Goal: Information Seeking & Learning: Learn about a topic

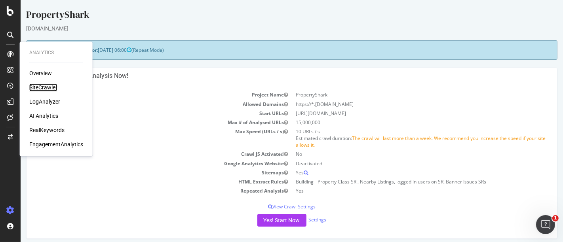
click at [40, 86] on div "SiteCrawler" at bounding box center [43, 88] width 28 height 8
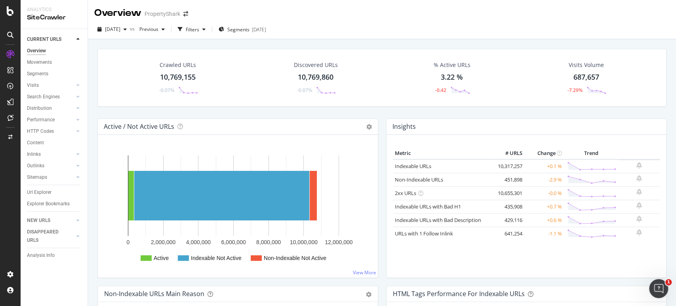
click at [335, 38] on div "2025 Sep. 22nd vs Previous Filters Segments 2024-07-08" at bounding box center [382, 31] width 588 height 16
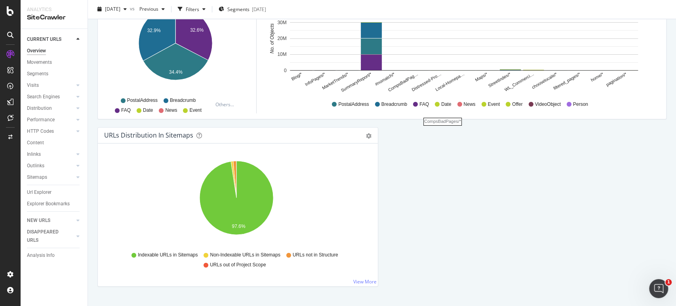
scroll to position [842, 0]
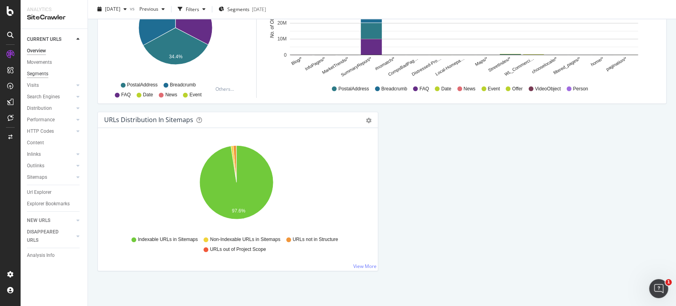
click at [47, 70] on div "Segments" at bounding box center [37, 74] width 21 height 8
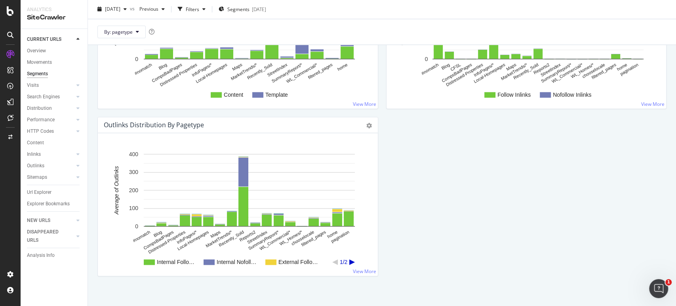
scroll to position [929, 0]
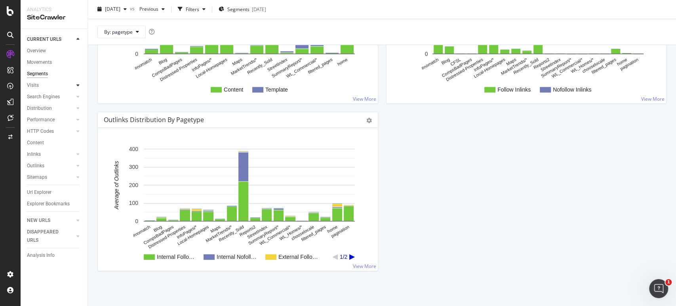
click at [76, 83] on div at bounding box center [78, 85] width 8 height 8
click at [48, 91] on div "Analysis Orphan URLs" at bounding box center [57, 102] width 61 height 23
click at [41, 95] on div "Analysis" at bounding box center [39, 97] width 18 height 8
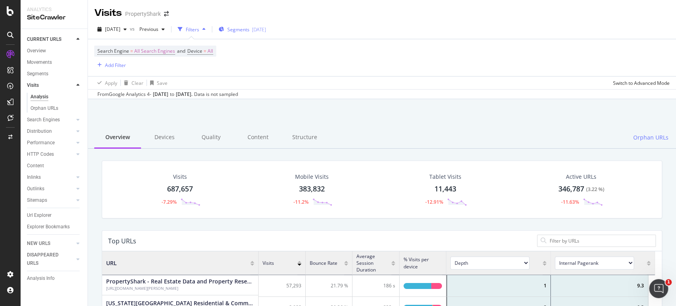
click at [247, 29] on span "Segments" at bounding box center [238, 29] width 22 height 7
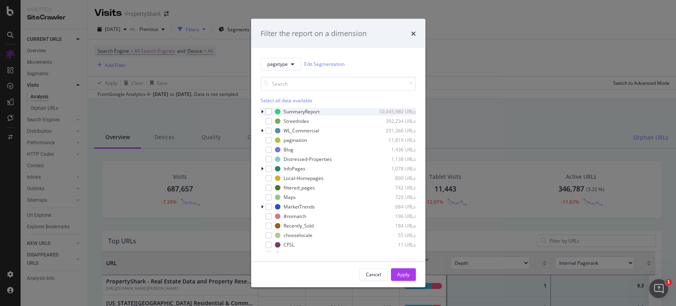
click at [272, 111] on div "SummaryReport 10,045,980 URLs" at bounding box center [338, 111] width 155 height 8
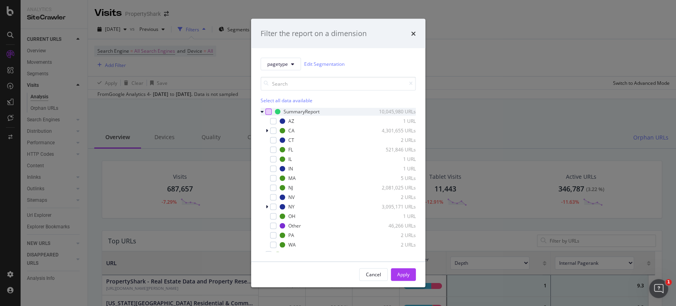
click at [267, 111] on div "modal" at bounding box center [268, 111] width 6 height 6
drag, startPoint x: 395, startPoint y: 271, endPoint x: 383, endPoint y: 67, distance: 204.3
click at [335, 128] on button "Apply" at bounding box center [403, 274] width 25 height 13
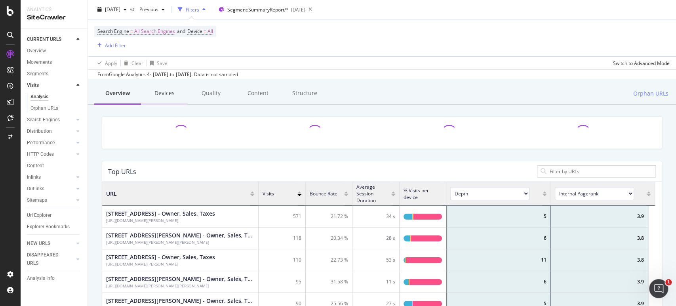
click at [179, 96] on div "Devices" at bounding box center [164, 94] width 47 height 22
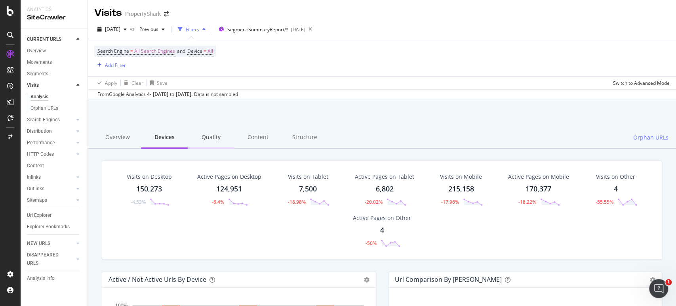
click at [217, 128] on div "Quality" at bounding box center [211, 138] width 47 height 22
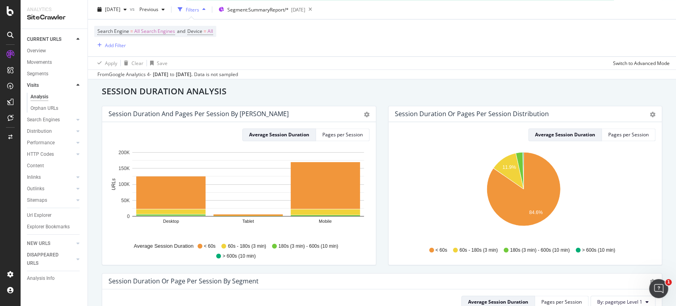
scroll to position [440, 0]
click at [326, 128] on div "Pages per Session" at bounding box center [342, 134] width 40 height 7
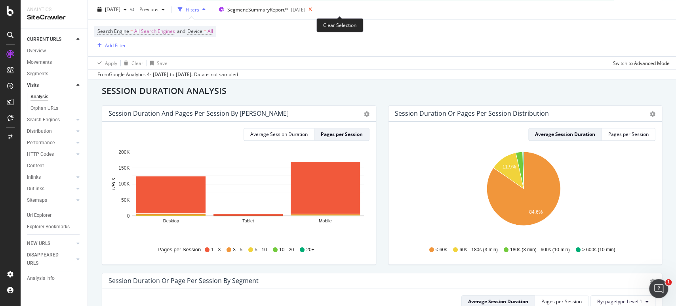
click at [315, 7] on icon at bounding box center [310, 9] width 10 height 11
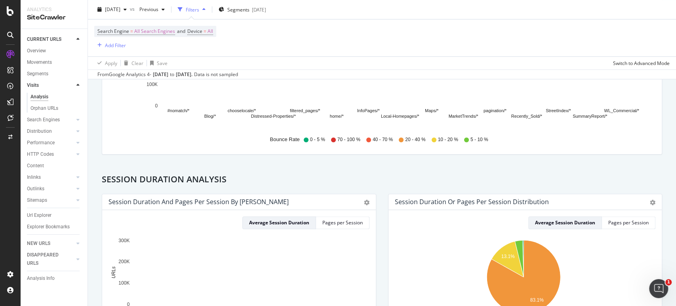
scroll to position [176, 0]
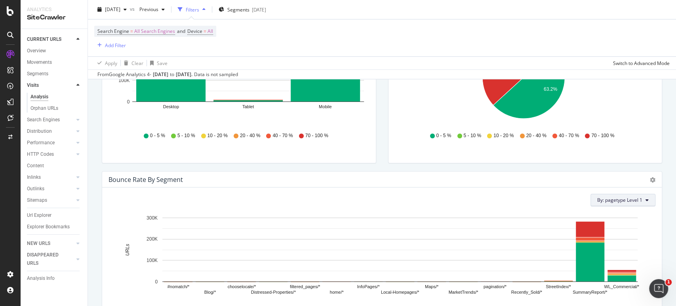
click at [335, 128] on button "By: pagetype Level 1" at bounding box center [623, 200] width 65 height 13
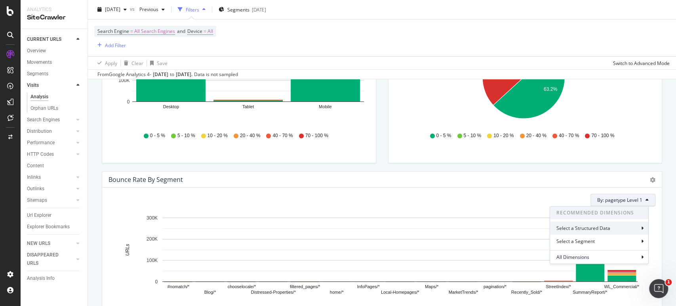
click at [335, 128] on div "Select a Structured Data" at bounding box center [599, 227] width 98 height 13
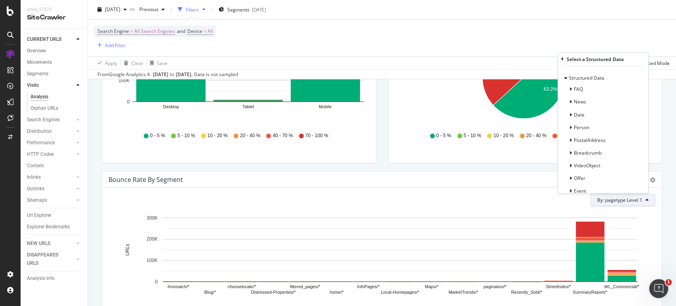
click at [335, 128] on span "By: pagetype Level 1" at bounding box center [619, 199] width 45 height 7
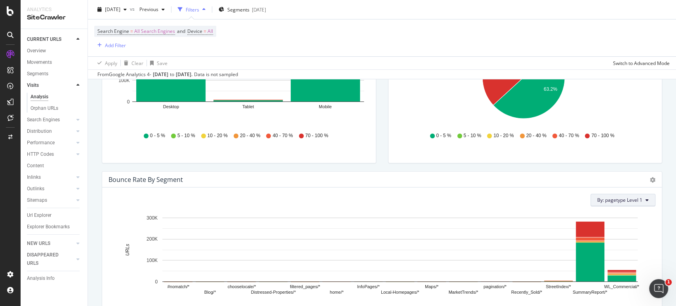
click at [335, 128] on span "By: pagetype Level 1" at bounding box center [619, 199] width 45 height 7
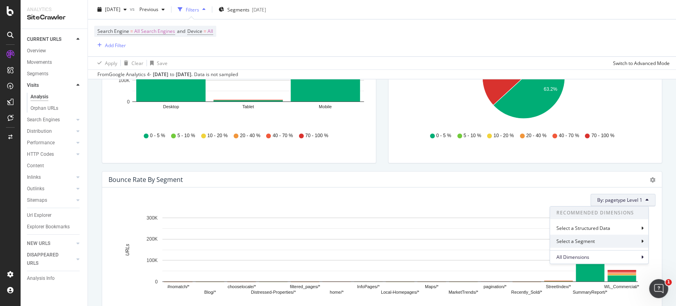
click at [335, 128] on div "Select a Segment" at bounding box center [599, 240] width 98 height 13
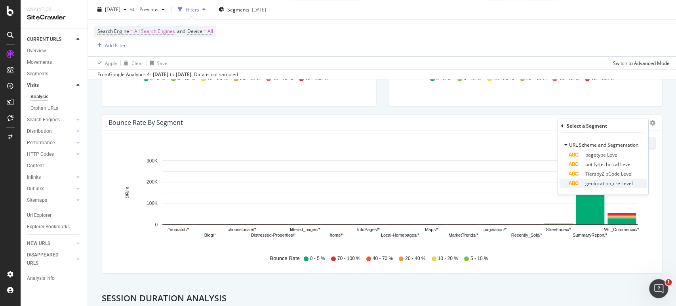
scroll to position [264, 0]
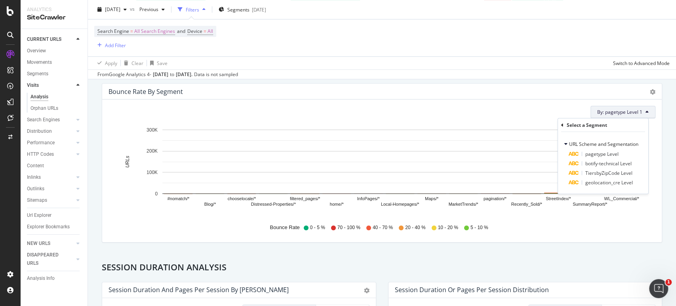
click at [335, 128] on div "Bounce Rate by Segment Chart (by Value) Chart (by Percentage) Table Export as C…" at bounding box center [382, 166] width 572 height 167
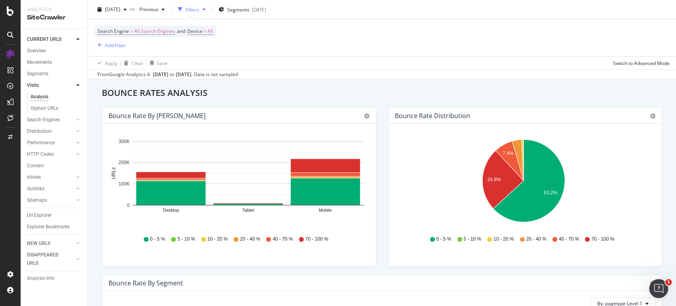
scroll to position [0, 0]
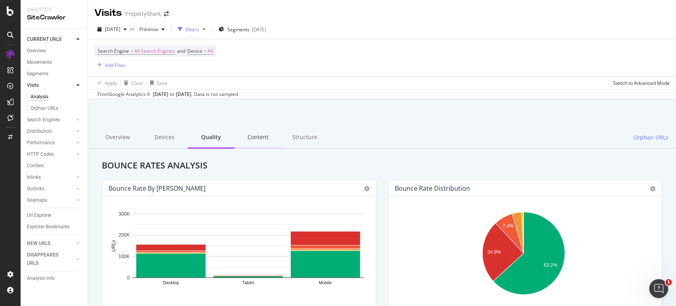
click at [251, 128] on div "Content" at bounding box center [257, 138] width 47 height 22
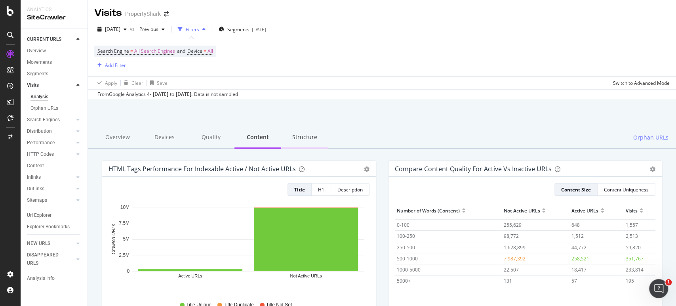
click at [309, 128] on div "Structure" at bounding box center [304, 138] width 47 height 22
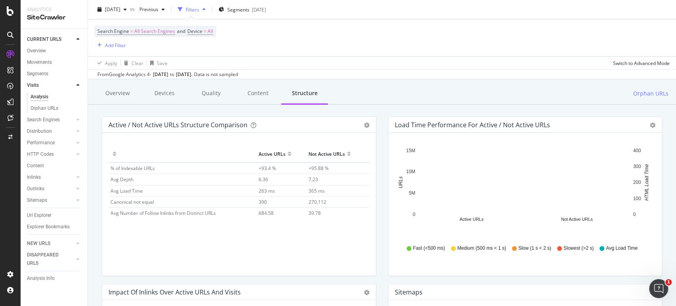
scroll to position [88, 0]
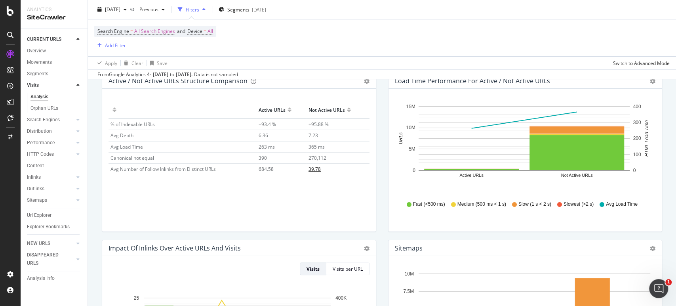
click at [317, 128] on span "39.78" at bounding box center [315, 169] width 12 height 7
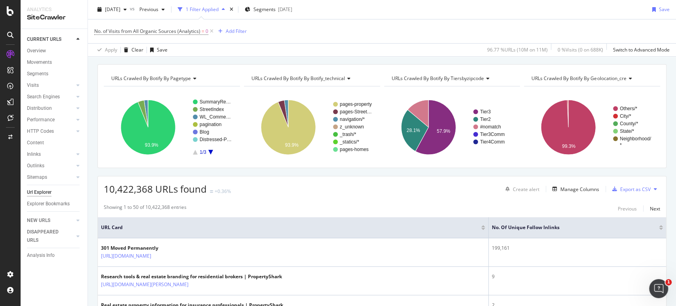
scroll to position [88, 0]
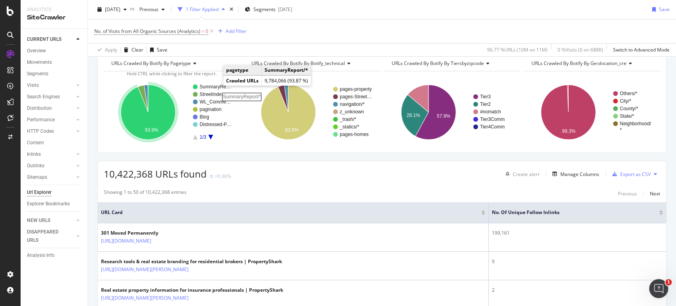
click at [213, 84] on text "SummaryRe…" at bounding box center [215, 87] width 31 height 6
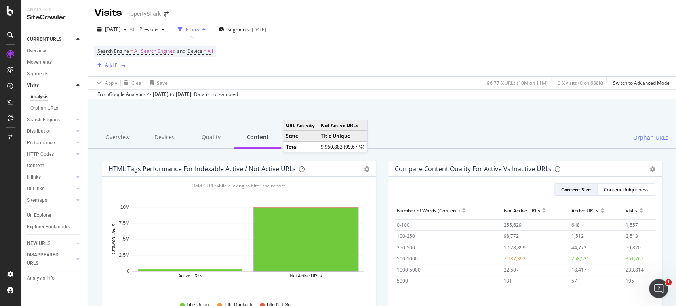
click at [335, 128] on div "Overview Devices Quality Content Structure Orphan URLs" at bounding box center [382, 138] width 588 height 22
click at [335, 112] on div at bounding box center [381, 120] width 569 height 34
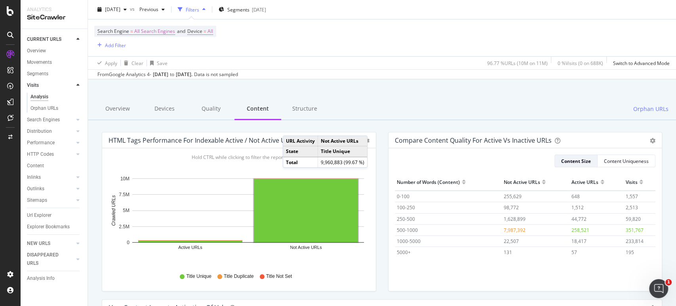
scroll to position [44, 0]
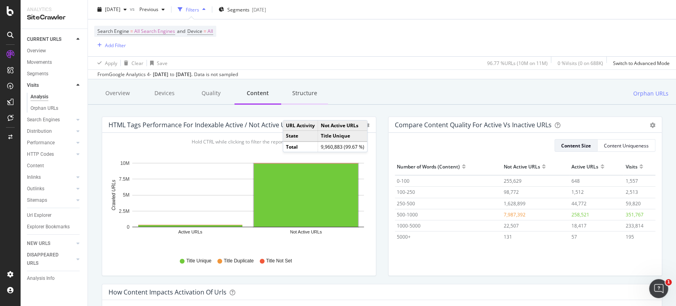
click at [292, 99] on div "Structure" at bounding box center [304, 94] width 47 height 22
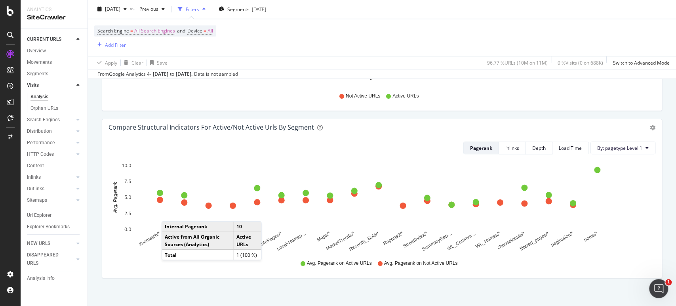
scroll to position [550, 0]
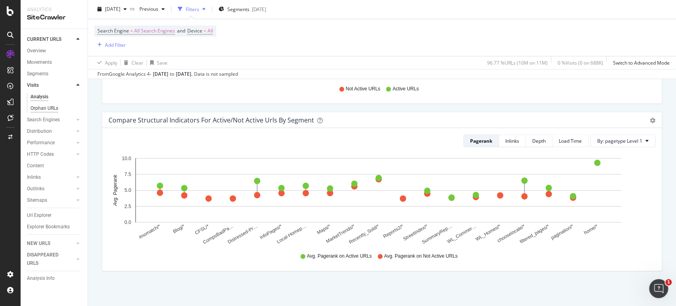
click at [55, 109] on div "Orphan URLs" at bounding box center [44, 108] width 28 height 8
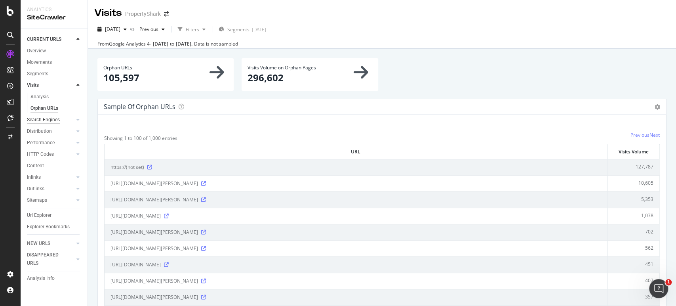
click at [57, 116] on div "Search Engines" at bounding box center [43, 120] width 33 height 8
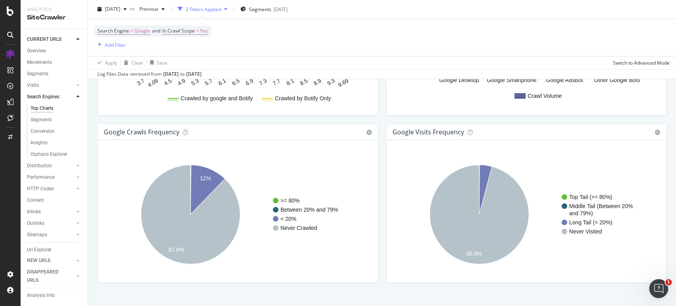
scroll to position [949, 0]
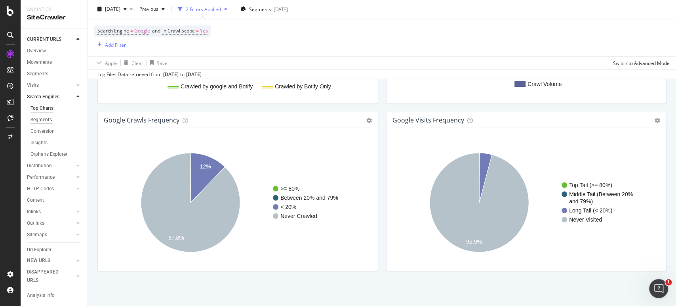
click at [50, 124] on div "Segments" at bounding box center [40, 120] width 21 height 8
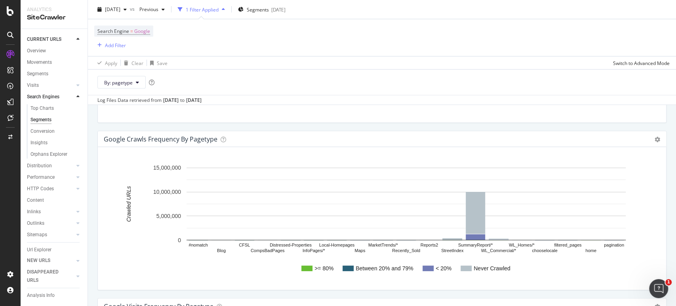
scroll to position [972, 0]
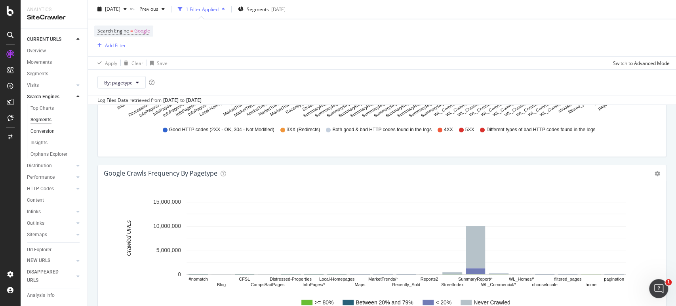
click at [55, 128] on link "Conversion" at bounding box center [55, 131] width 51 height 8
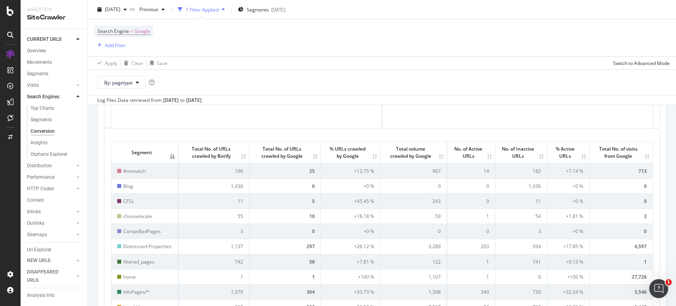
scroll to position [264, 0]
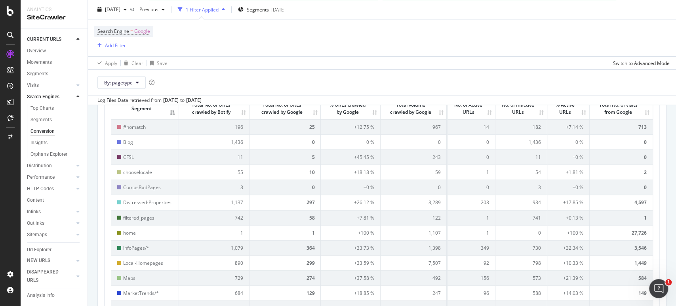
click at [41, 128] on div "Insights" at bounding box center [57, 142] width 61 height 11
click at [41, 128] on div "Insights" at bounding box center [38, 143] width 17 height 8
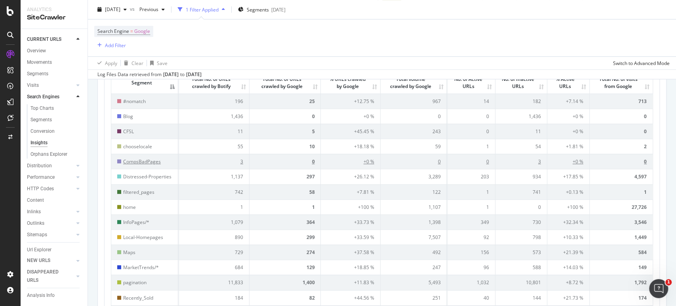
click at [39, 128] on div "Insights" at bounding box center [38, 143] width 17 height 8
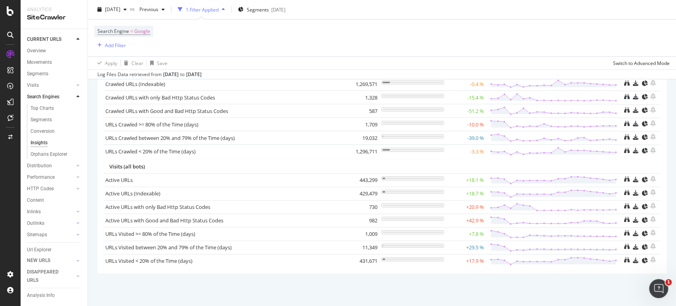
scroll to position [88, 0]
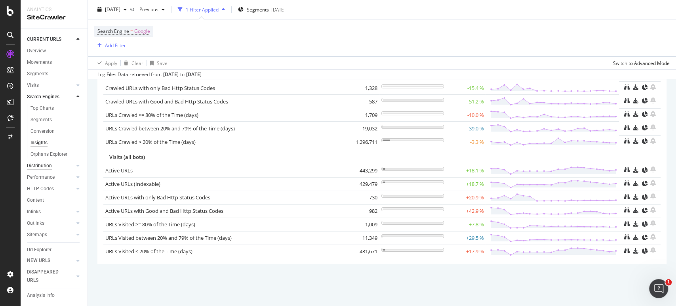
click at [42, 128] on div "Distribution" at bounding box center [39, 166] width 25 height 8
click at [76, 128] on icon at bounding box center [77, 188] width 3 height 5
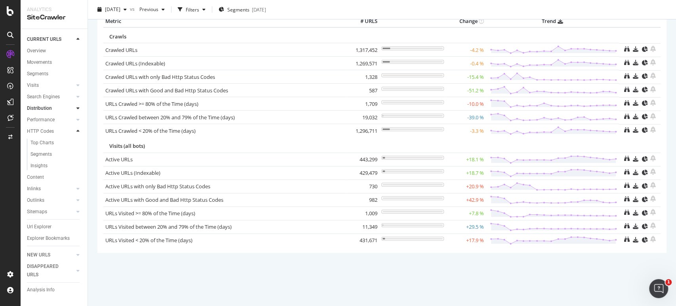
scroll to position [29, 0]
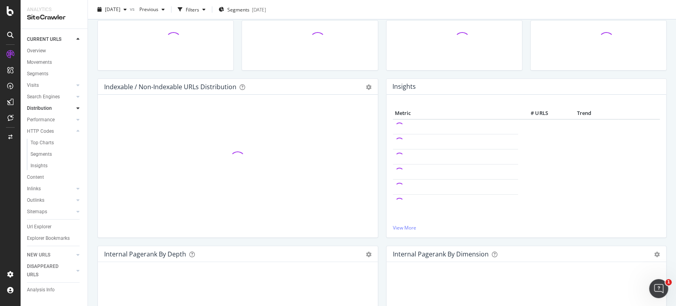
click at [79, 110] on icon at bounding box center [77, 108] width 3 height 5
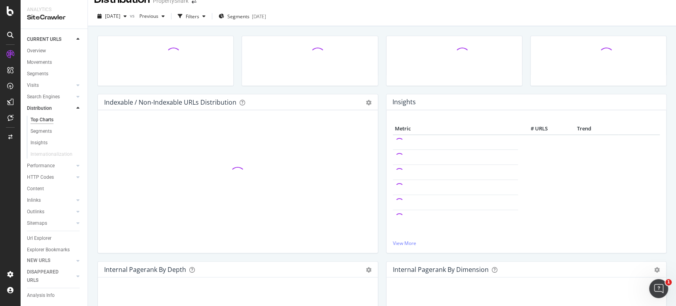
scroll to position [0, 0]
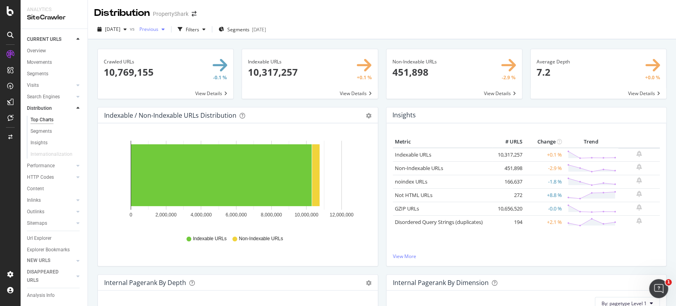
click at [158, 29] on span "Previous" at bounding box center [147, 29] width 22 height 7
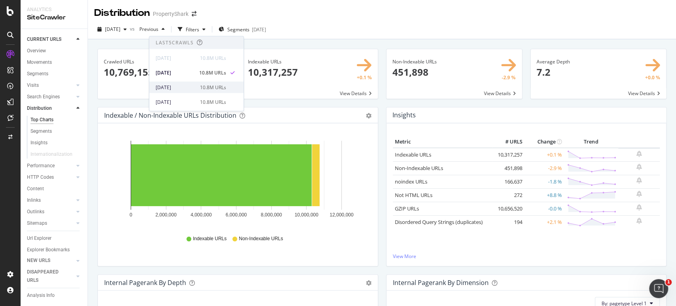
click at [176, 84] on div "2025 Jul. 28th" at bounding box center [176, 87] width 40 height 7
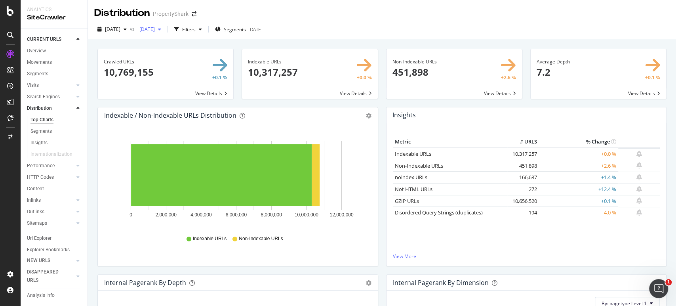
click at [164, 25] on div "2025 Jul. 28th" at bounding box center [150, 29] width 28 height 12
click at [188, 101] on div "2025 Jun. 30th" at bounding box center [176, 101] width 40 height 7
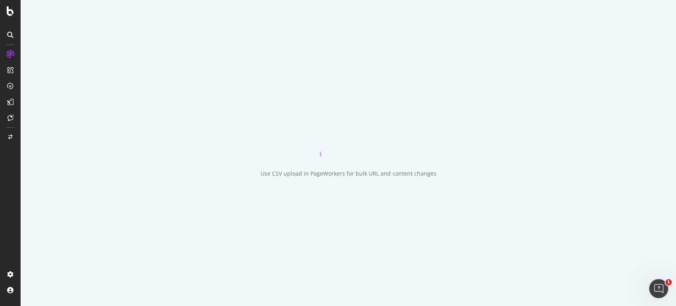
click at [188, 101] on div "Use CSV upload in PageWorkers for bulk URL and content changes" at bounding box center [348, 153] width 655 height 306
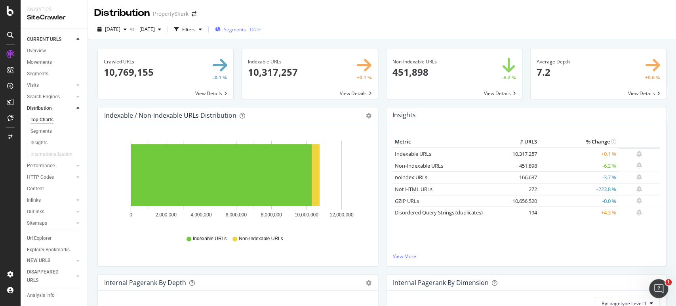
click at [263, 27] on div "2024-07-08" at bounding box center [255, 29] width 14 height 7
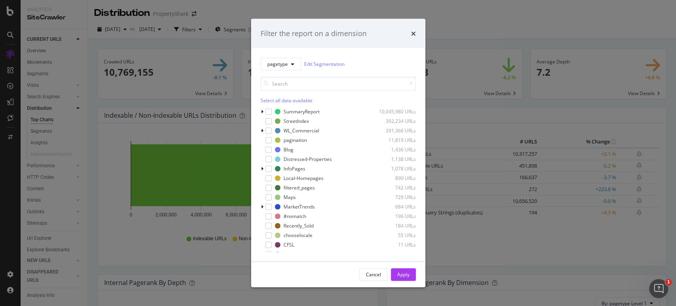
click at [191, 28] on div "Filter the report on a dimension pagetype Edit Segmentation Select all data ava…" at bounding box center [338, 153] width 676 height 306
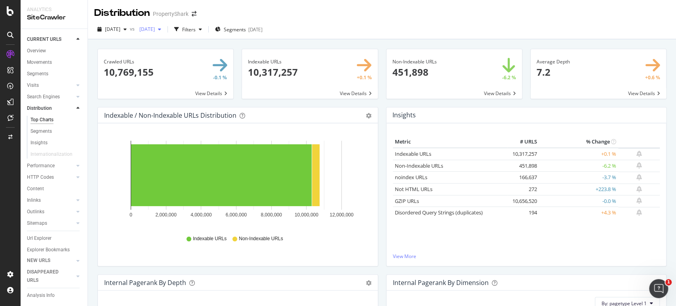
click at [155, 28] on span "2025 Jun. 30th" at bounding box center [145, 29] width 19 height 7
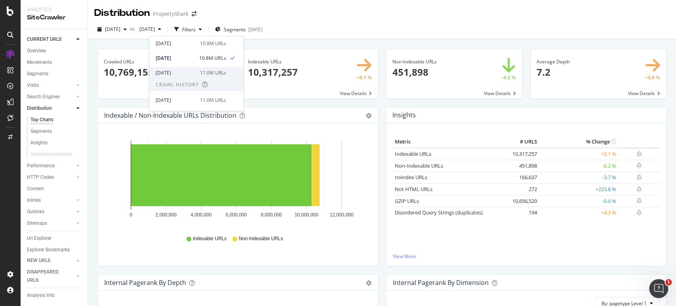
click at [182, 74] on div "2025 Jun. 2nd" at bounding box center [176, 72] width 40 height 7
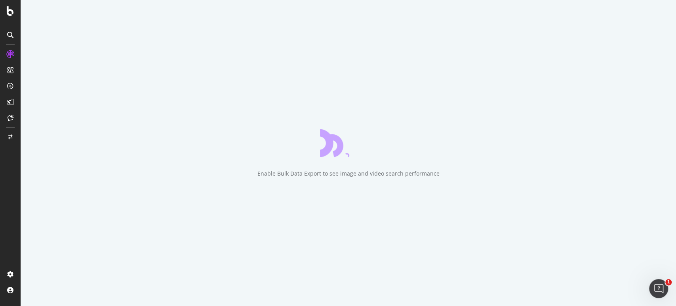
click at [182, 74] on div "Enable Bulk Data Export to see image and video search performance" at bounding box center [348, 153] width 655 height 306
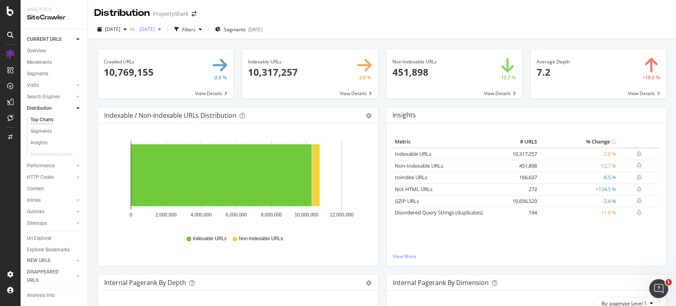
click at [155, 31] on span "2025 Jun. 2nd" at bounding box center [145, 29] width 19 height 7
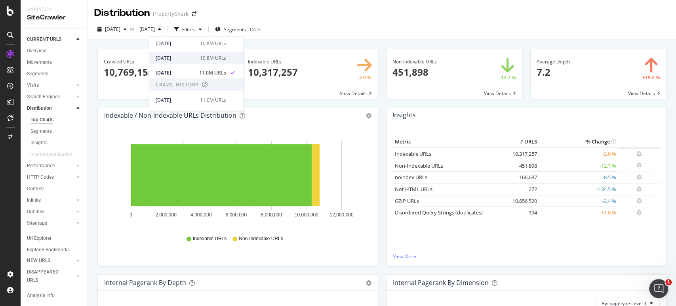
scroll to position [88, 0]
click at [183, 58] on div "2025 May. 5th" at bounding box center [176, 55] width 40 height 7
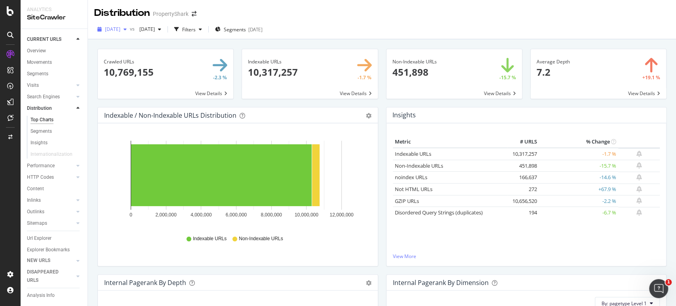
click at [130, 27] on div "[DATE]" at bounding box center [112, 29] width 36 height 12
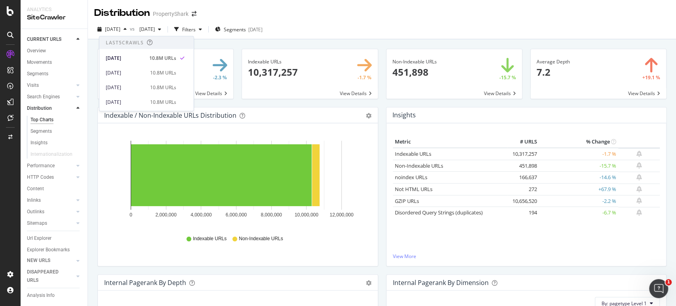
scroll to position [44, 0]
click at [133, 60] on div "2025 Jun. 30th" at bounding box center [126, 57] width 40 height 7
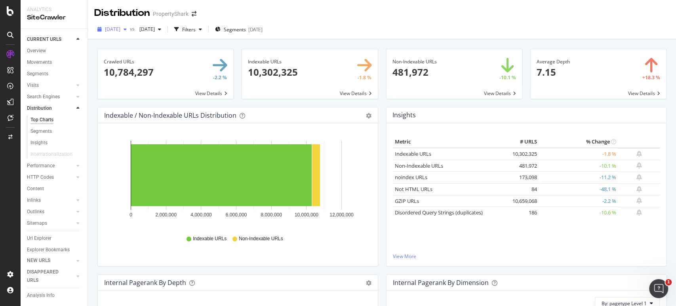
click at [120, 32] on span "2025 Jun. 30th" at bounding box center [112, 29] width 15 height 7
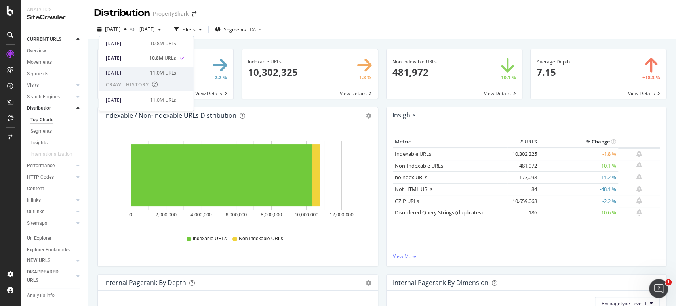
click at [129, 69] on div "2025 Jun. 2nd" at bounding box center [126, 72] width 40 height 7
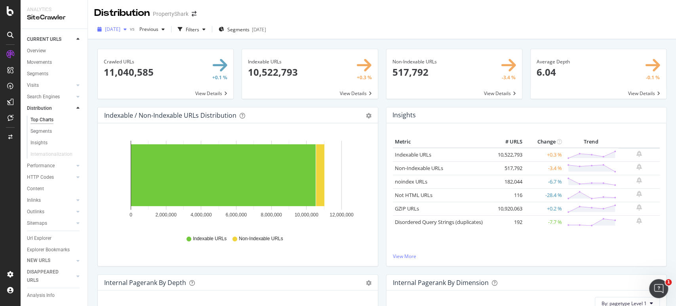
click at [120, 30] on span "2025 Jun. 2nd" at bounding box center [112, 29] width 15 height 7
click at [128, 105] on div "2025 Jun. 30th" at bounding box center [126, 101] width 40 height 7
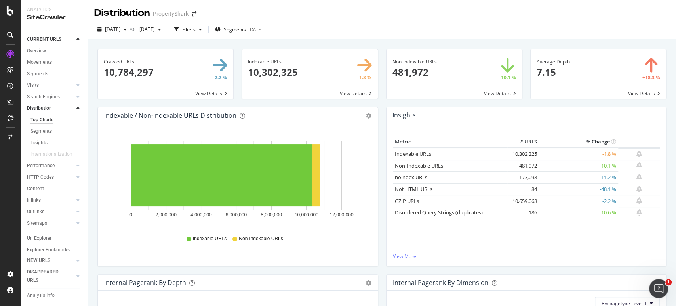
click at [335, 95] on span at bounding box center [598, 74] width 135 height 50
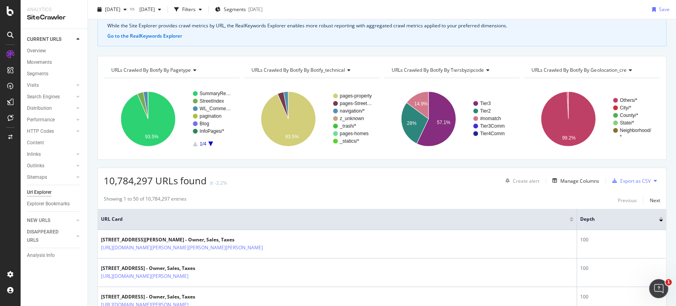
scroll to position [88, 0]
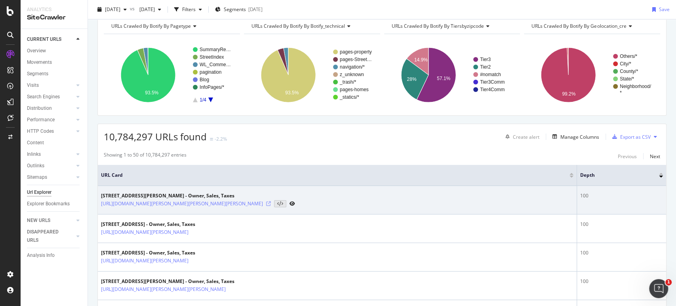
click at [271, 128] on icon at bounding box center [268, 203] width 5 height 5
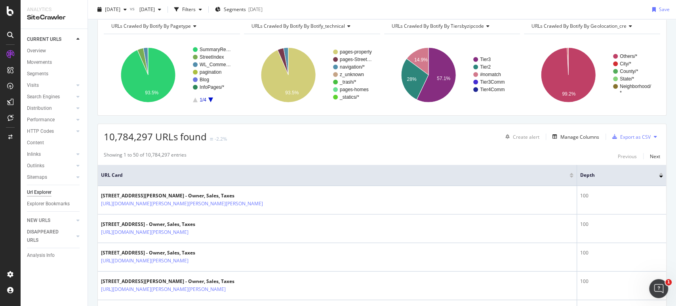
scroll to position [220, 0]
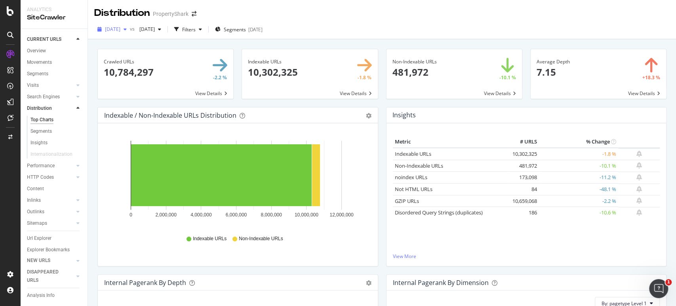
click at [120, 30] on span "2025 Jun. 30th" at bounding box center [112, 29] width 15 height 7
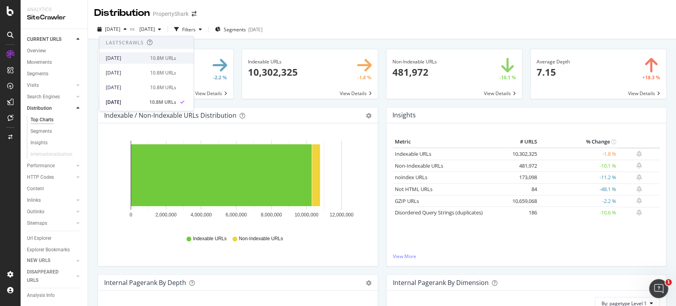
click at [123, 57] on div "[DATE]" at bounding box center [126, 57] width 40 height 7
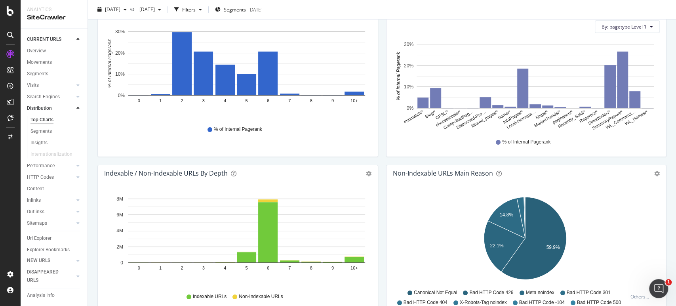
scroll to position [396, 0]
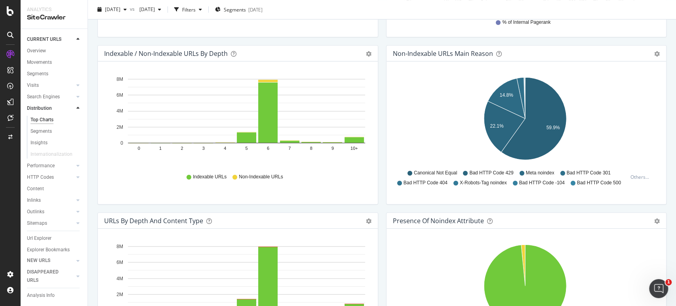
drag, startPoint x: 481, startPoint y: 117, endPoint x: 423, endPoint y: 132, distance: 59.5
click at [335, 128] on icon "14.8% 22.1% 59.9%" at bounding box center [525, 120] width 264 height 92
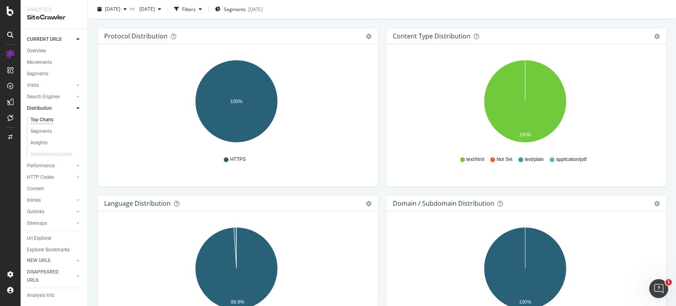
scroll to position [792, 0]
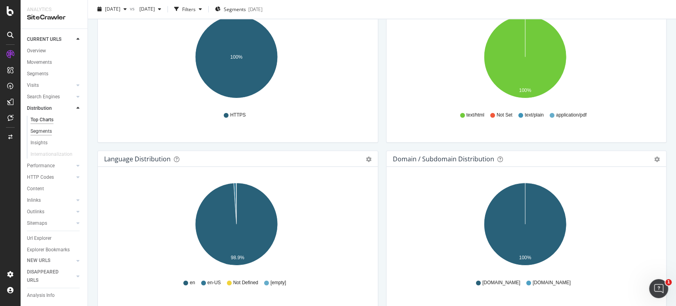
click at [46, 128] on div "Segments" at bounding box center [40, 131] width 21 height 8
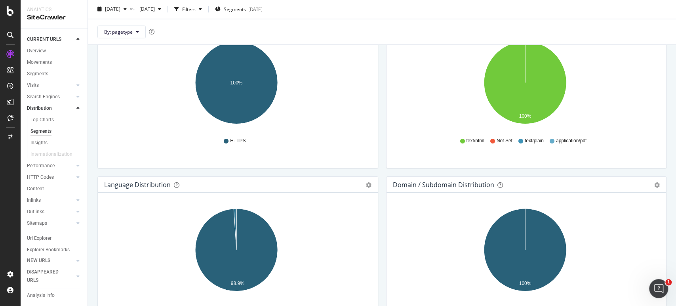
scroll to position [631, 0]
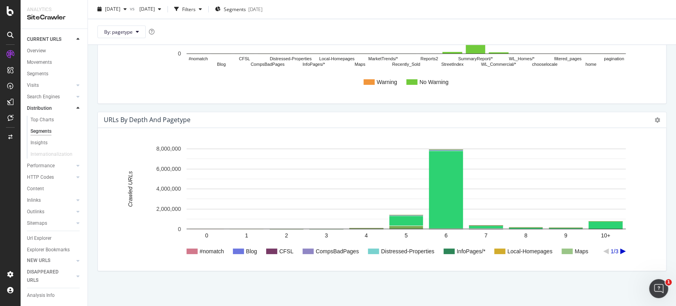
click at [205, 86] on rect "A chart." at bounding box center [378, 35] width 549 height 124
drag, startPoint x: 227, startPoint y: 129, endPoint x: 236, endPoint y: 146, distance: 19.5
copy div "Chart (by Value) Chart (by Percentage) Table Expand Export as CSV Export as PNG…"
click at [236, 128] on rect "A chart." at bounding box center [378, 203] width 549 height 124
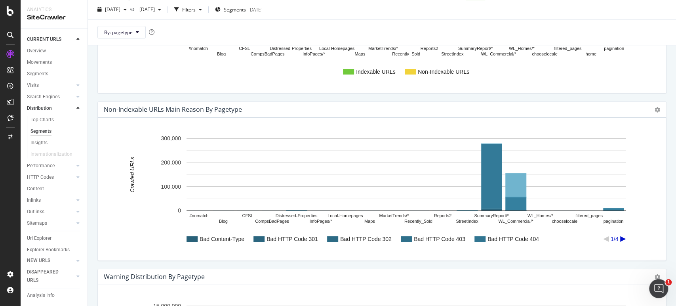
scroll to position [308, 0]
click at [335, 128] on text "Bad HTTP Code 302" at bounding box center [365, 238] width 51 height 6
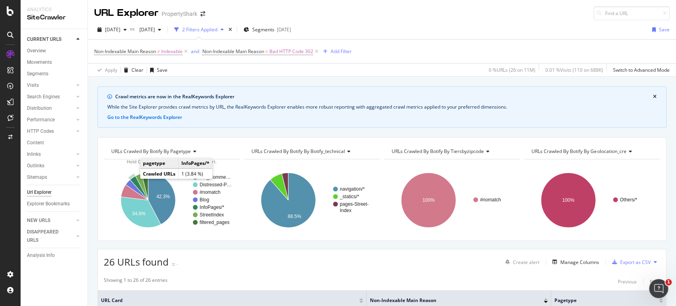
click at [133, 128] on icon "A chart." at bounding box center [139, 188] width 18 height 24
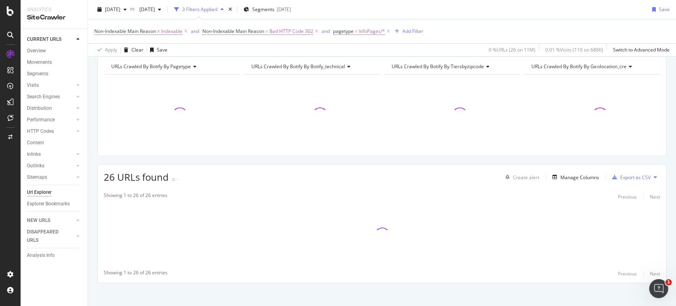
scroll to position [88, 0]
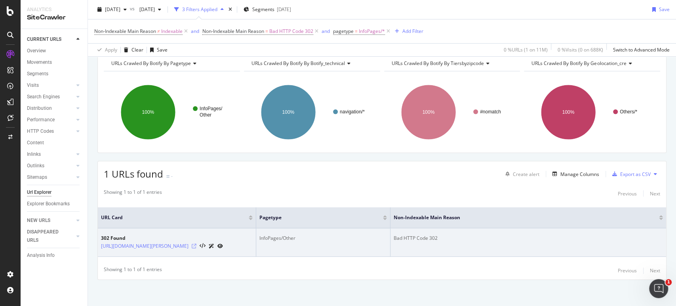
click at [196, 128] on icon at bounding box center [194, 246] width 5 height 5
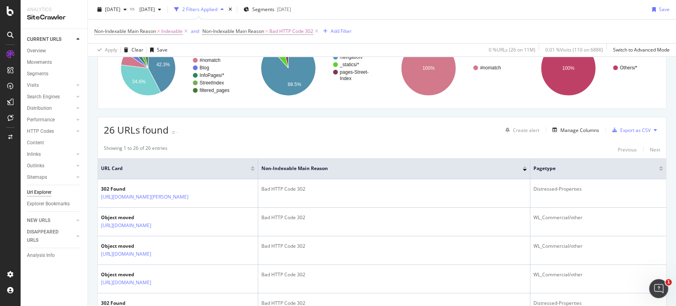
scroll to position [44, 0]
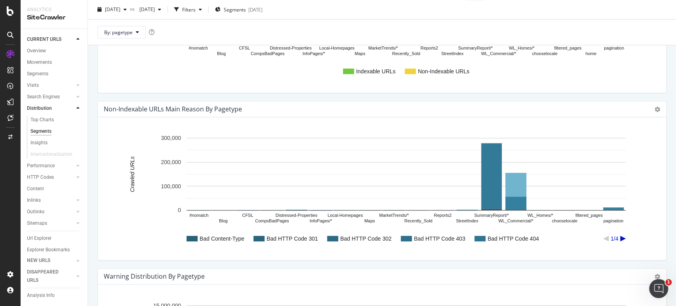
scroll to position [440, 0]
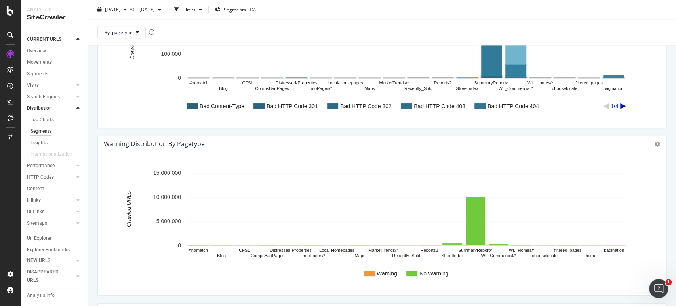
click at [300, 106] on text "Bad HTTP Code 301" at bounding box center [292, 106] width 51 height 6
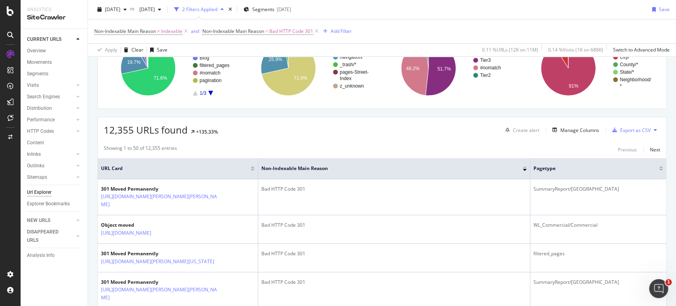
scroll to position [88, 0]
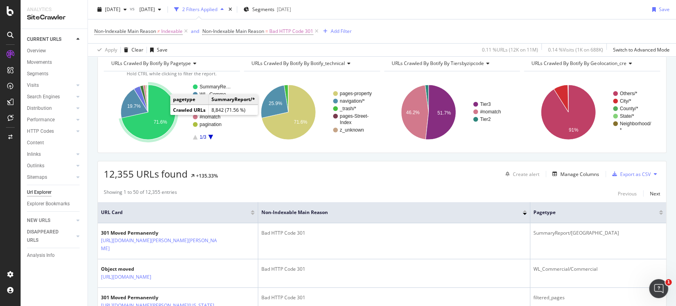
click at [169, 118] on icon "A chart." at bounding box center [149, 112] width 54 height 55
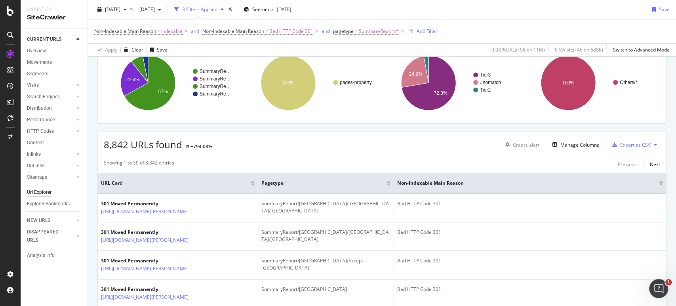
scroll to position [132, 0]
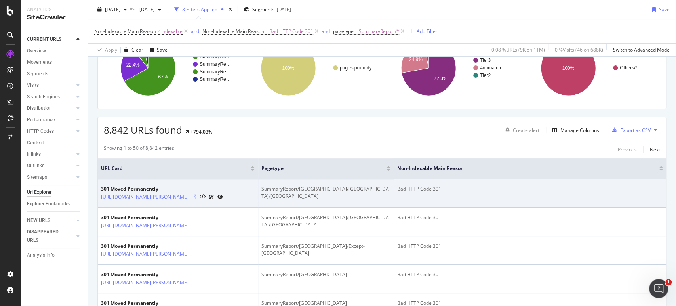
click at [196, 128] on icon at bounding box center [194, 196] width 5 height 5
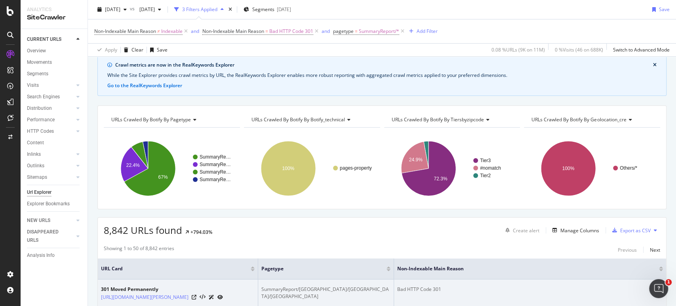
scroll to position [0, 0]
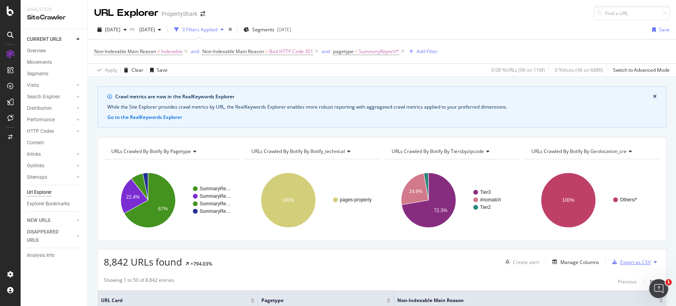
click at [335, 128] on div "Export as CSV" at bounding box center [635, 262] width 30 height 7
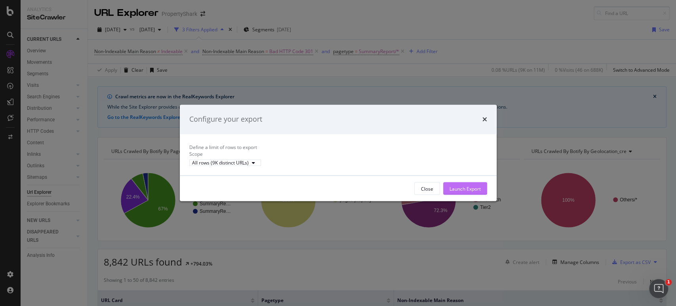
click at [335, 128] on div "Launch Export" at bounding box center [465, 189] width 31 height 12
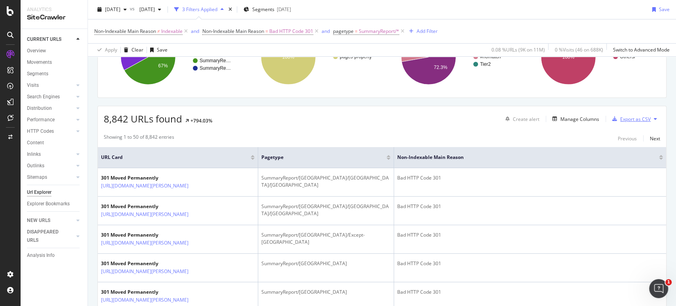
scroll to position [88, 0]
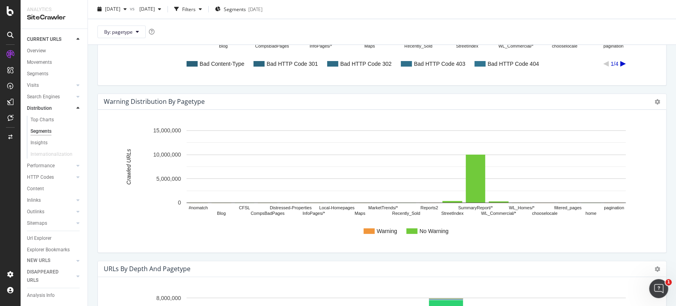
scroll to position [484, 0]
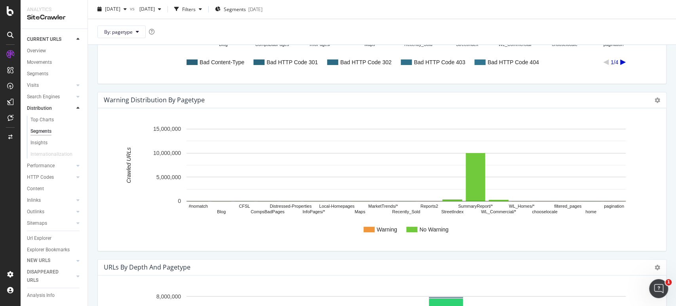
click at [335, 63] on text "Bad HTTP Code 403" at bounding box center [439, 62] width 51 height 6
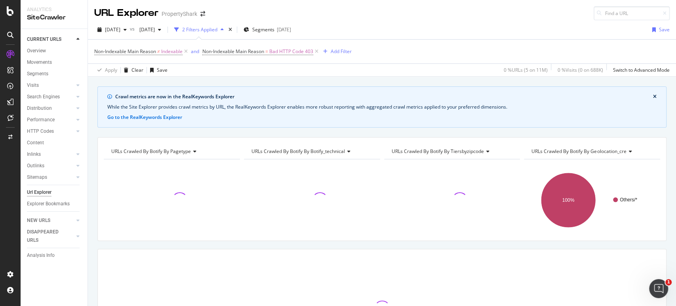
scroll to position [44, 0]
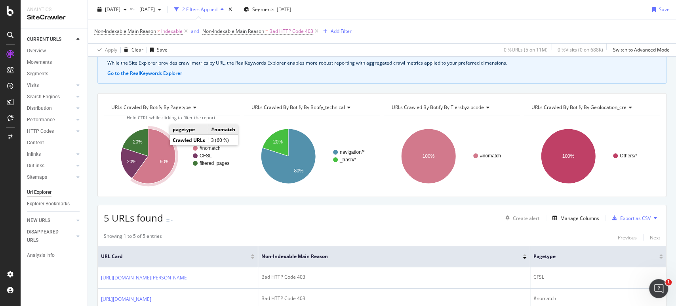
click at [159, 128] on icon "A chart." at bounding box center [154, 156] width 44 height 55
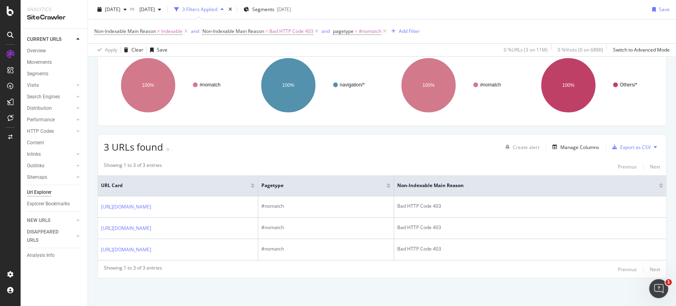
scroll to position [137, 0]
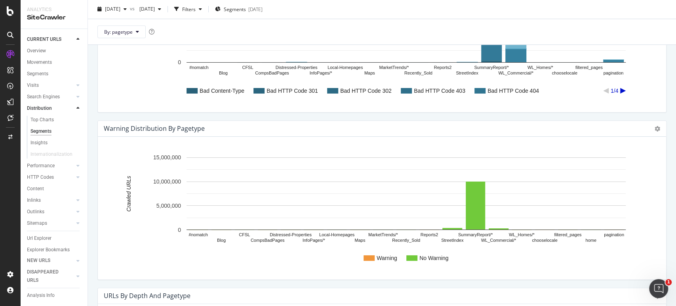
scroll to position [368, 0]
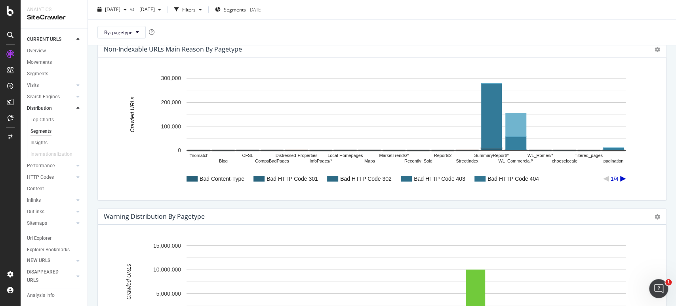
click at [335, 128] on text "Bad HTTP Code 404" at bounding box center [513, 178] width 51 height 6
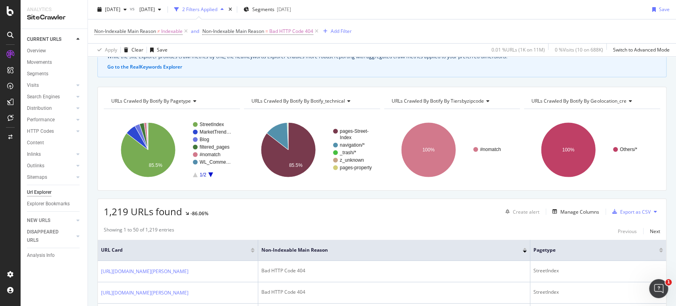
scroll to position [45, 0]
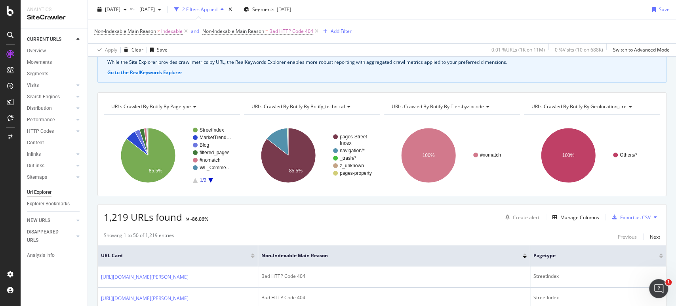
click at [208, 128] on rect "A chart." at bounding box center [212, 155] width 39 height 55
click at [210, 128] on icon "A chart." at bounding box center [210, 180] width 5 height 5
click at [196, 128] on icon "A chart." at bounding box center [195, 180] width 5 height 5
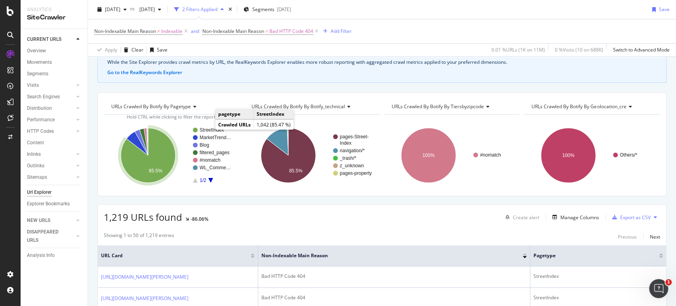
click at [208, 128] on text "StreetIndex" at bounding box center [212, 130] width 24 height 6
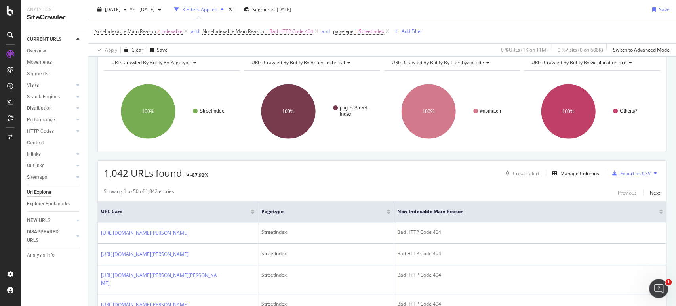
scroll to position [133, 0]
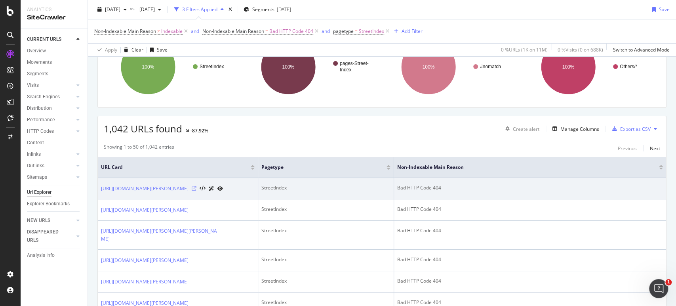
click at [196, 128] on icon at bounding box center [194, 188] width 5 height 5
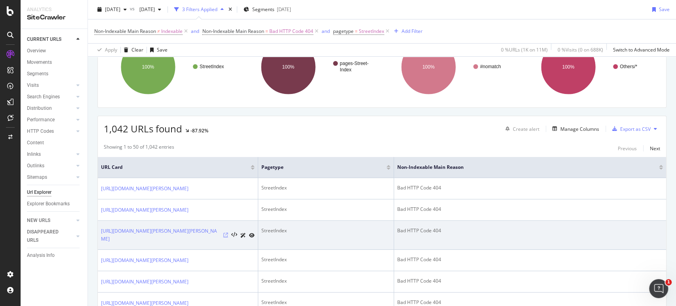
click at [223, 128] on icon at bounding box center [225, 234] width 5 height 5
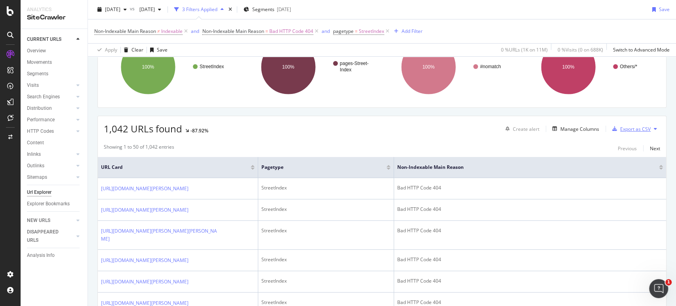
click at [335, 126] on div "button" at bounding box center [614, 128] width 11 height 5
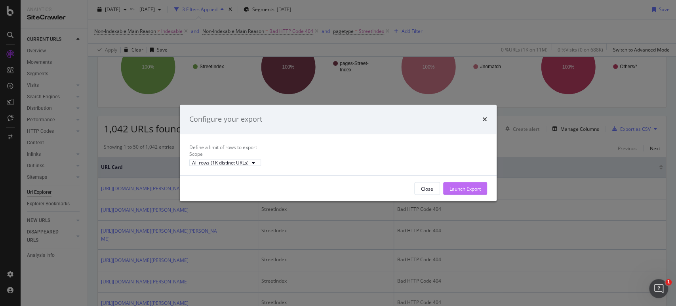
click at [335, 128] on div "Launch Export" at bounding box center [465, 188] width 31 height 7
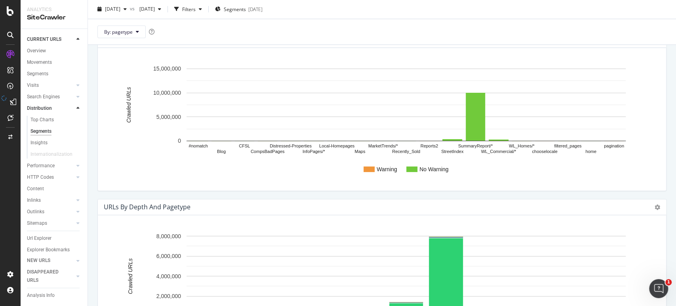
scroll to position [455, 0]
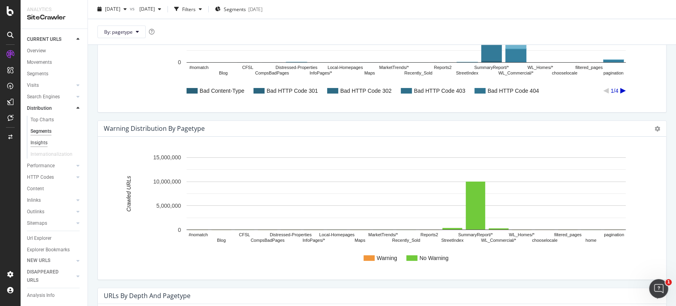
click at [39, 128] on div "Insights" at bounding box center [38, 143] width 17 height 8
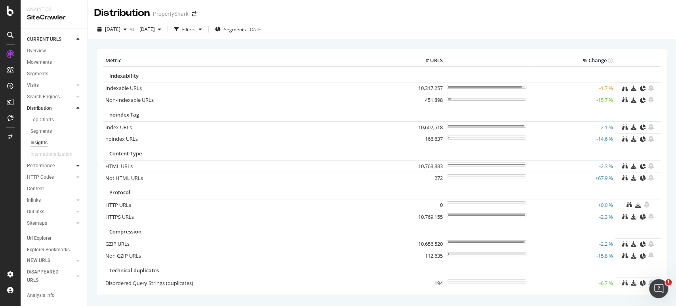
click at [76, 128] on icon at bounding box center [77, 165] width 3 height 5
click at [42, 128] on div "Top Charts" at bounding box center [41, 131] width 23 height 8
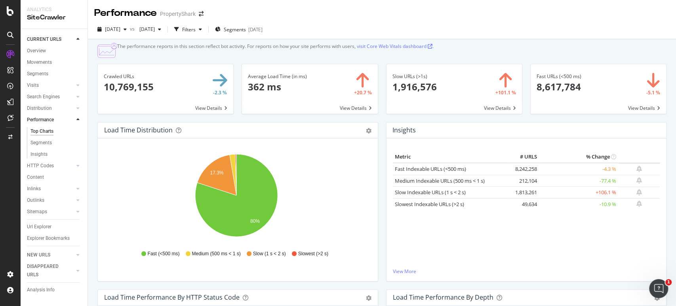
click at [335, 102] on span at bounding box center [454, 89] width 135 height 50
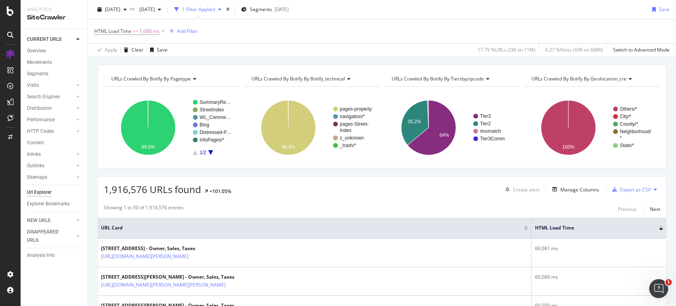
scroll to position [88, 0]
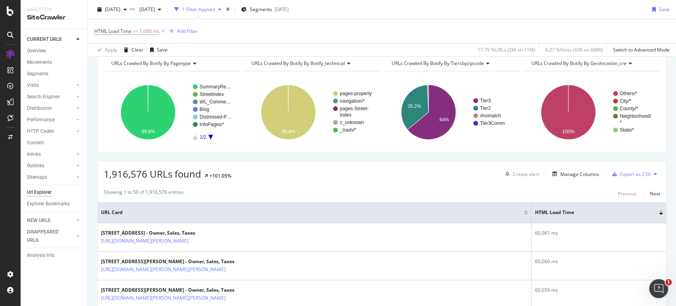
click at [212, 83] on rect "A chart." at bounding box center [171, 112] width 135 height 69
click at [216, 86] on rect "A chart." at bounding box center [216, 86] width 32 height 5
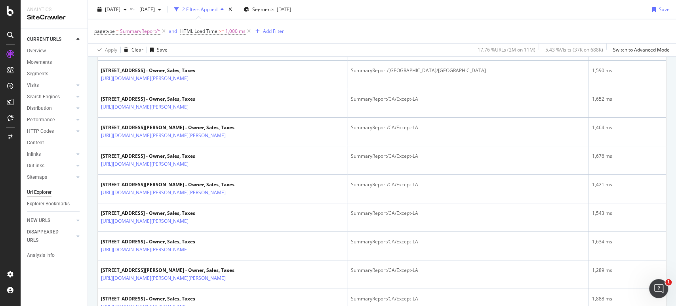
scroll to position [1452, 0]
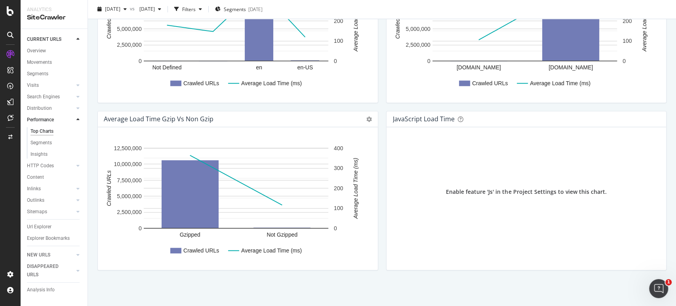
scroll to position [521, 0]
click at [50, 128] on div "Segments" at bounding box center [40, 143] width 21 height 8
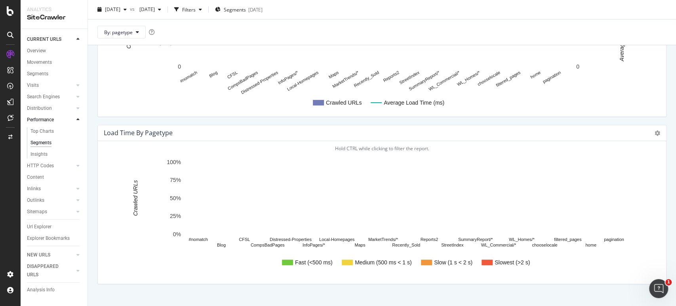
scroll to position [155, 0]
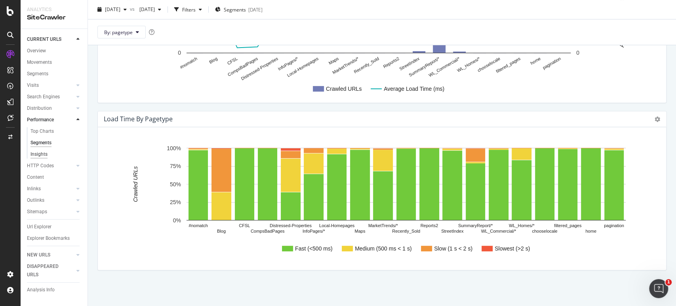
click at [32, 128] on div "Insights" at bounding box center [38, 154] width 17 height 8
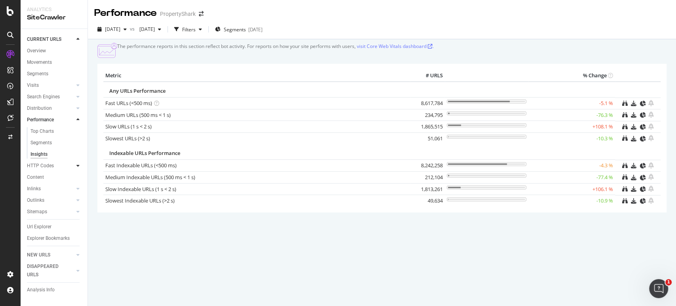
click at [75, 128] on div at bounding box center [78, 166] width 8 height 8
click at [41, 128] on div "Top Charts" at bounding box center [41, 143] width 23 height 8
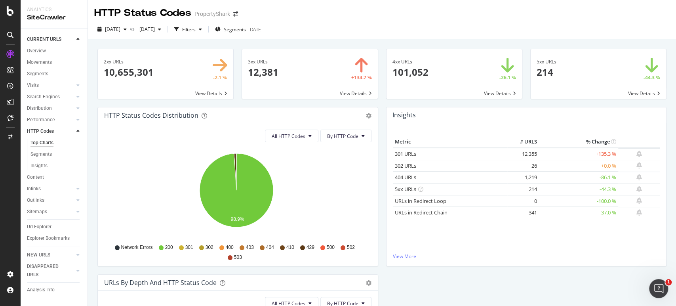
click at [277, 65] on span at bounding box center [309, 74] width 135 height 50
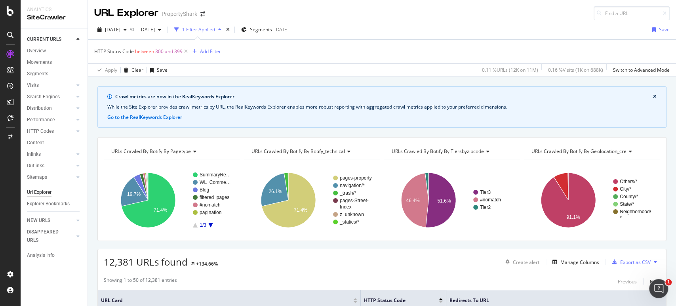
scroll to position [89, 0]
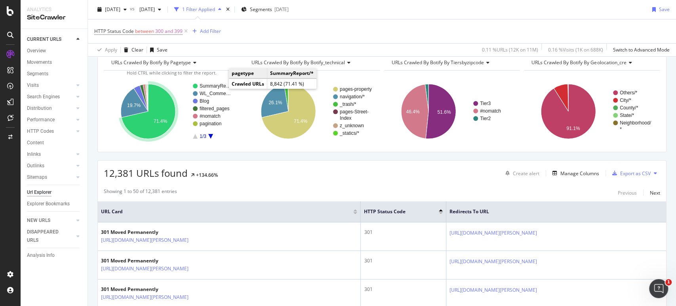
click at [218, 87] on rect "A chart." at bounding box center [216, 86] width 32 height 5
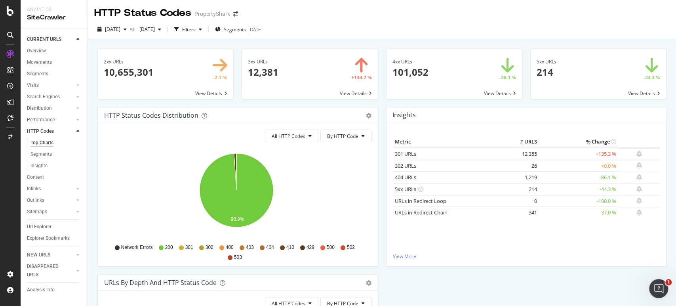
scroll to position [163, 0]
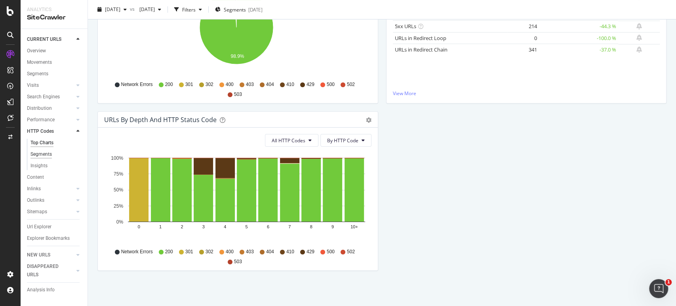
click at [36, 128] on div "Segments" at bounding box center [40, 154] width 21 height 8
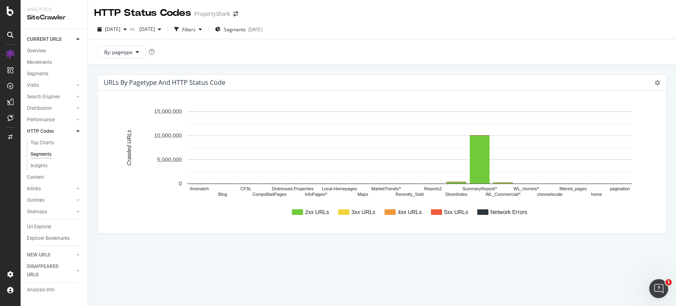
drag, startPoint x: 11, startPoint y: 100, endPoint x: 113, endPoint y: 232, distance: 166.6
click at [133, 128] on div "URLs by pagetype and HTTP Status Code Chart (by Value) Chart (by Percentage) Ta…" at bounding box center [382, 185] width 588 height 241
click at [46, 128] on div "Insights" at bounding box center [38, 166] width 17 height 8
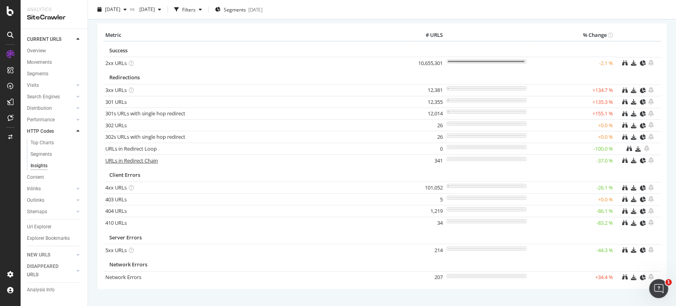
scroll to position [39, 0]
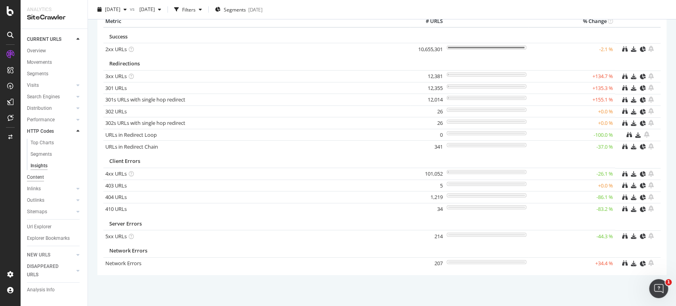
click at [34, 128] on div "Content" at bounding box center [35, 177] width 17 height 8
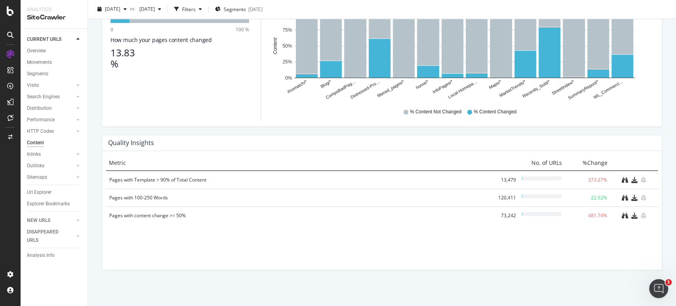
scroll to position [498, 0]
click at [79, 128] on icon at bounding box center [77, 154] width 3 height 5
click at [43, 128] on div "Top Charts" at bounding box center [41, 166] width 23 height 8
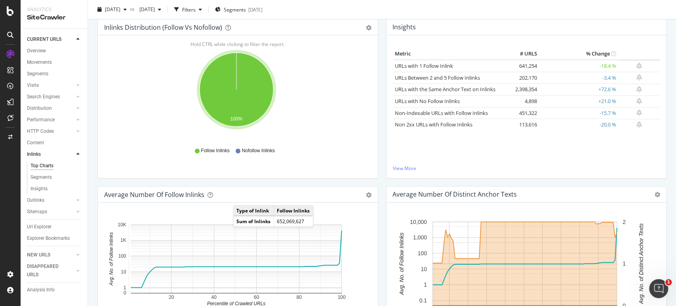
scroll to position [132, 0]
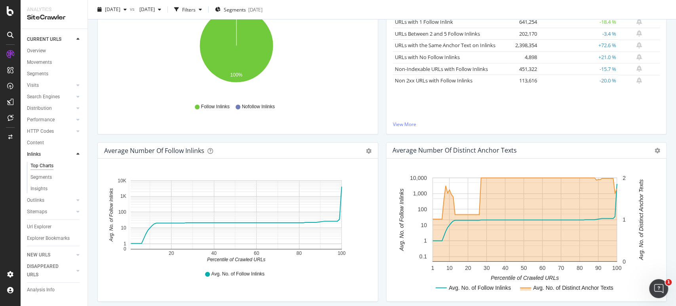
drag, startPoint x: 352, startPoint y: 170, endPoint x: 304, endPoint y: 182, distance: 49.0
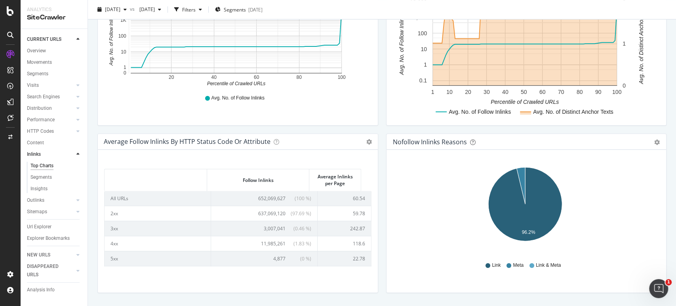
scroll to position [330, 0]
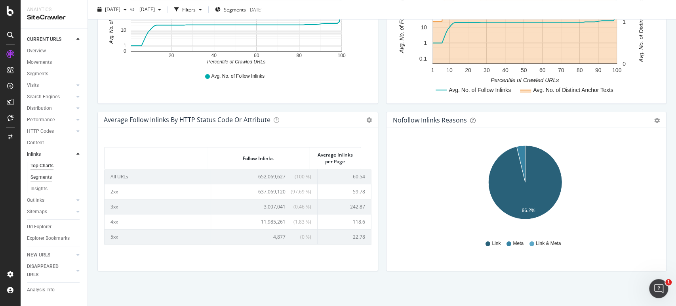
click at [48, 128] on div "Segments" at bounding box center [40, 177] width 21 height 8
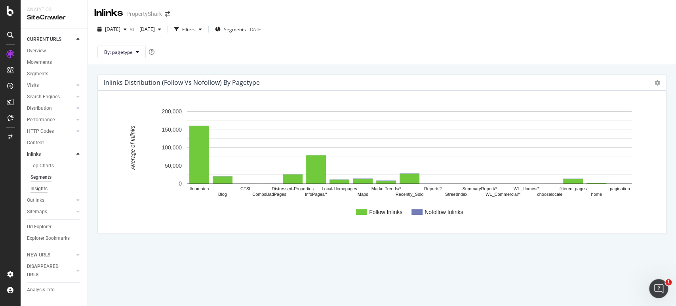
click at [38, 128] on div "Insights" at bounding box center [38, 189] width 17 height 8
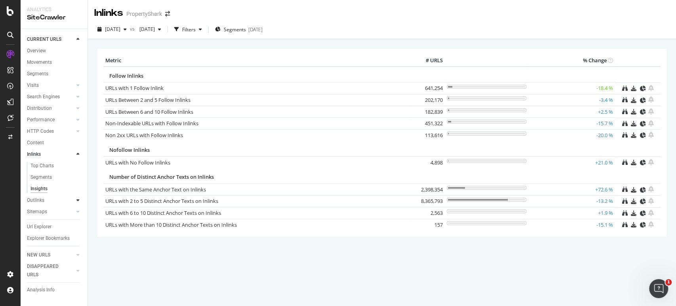
click at [75, 128] on div at bounding box center [78, 200] width 8 height 8
click at [40, 128] on div "Top Charts" at bounding box center [41, 177] width 23 height 8
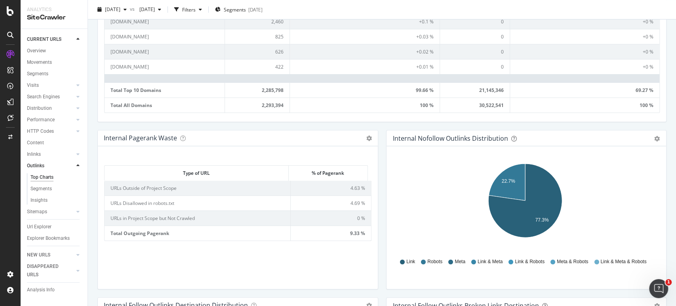
scroll to position [625, 0]
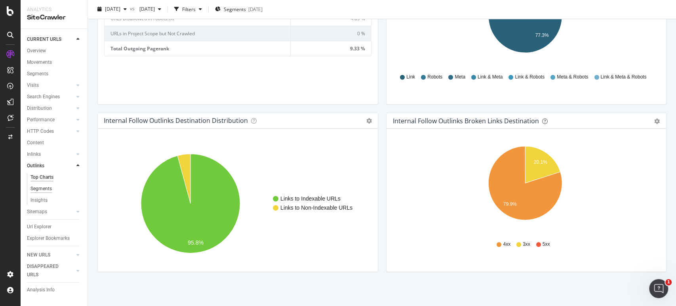
click at [34, 128] on div "Segments" at bounding box center [40, 189] width 21 height 8
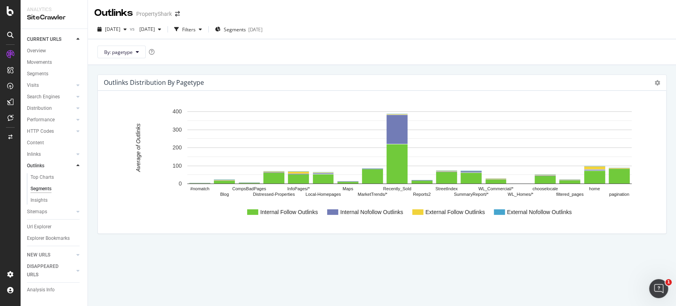
drag, startPoint x: 39, startPoint y: 198, endPoint x: 236, endPoint y: 240, distance: 200.9
click at [39, 128] on div "Insights" at bounding box center [38, 200] width 17 height 8
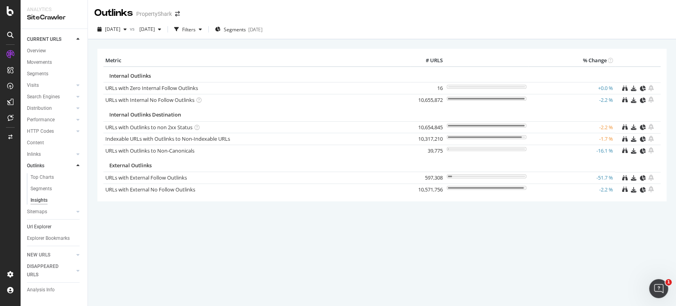
drag, startPoint x: 61, startPoint y: 213, endPoint x: 82, endPoint y: 213, distance: 20.6
click at [61, 128] on link "Sitemaps" at bounding box center [50, 212] width 47 height 8
click at [82, 128] on link "Url Explorer" at bounding box center [54, 215] width 55 height 8
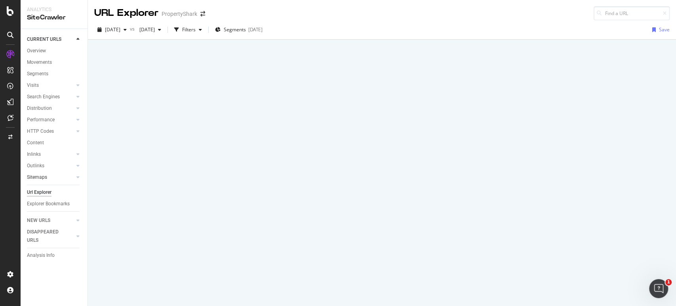
click at [69, 128] on div at bounding box center [70, 177] width 8 height 8
click at [38, 128] on div "Sitemaps" at bounding box center [36, 177] width 19 height 8
click at [41, 128] on div "Top Charts" at bounding box center [41, 189] width 23 height 8
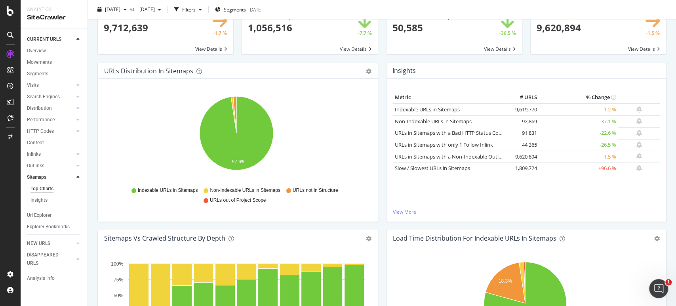
scroll to position [44, 0]
click at [41, 128] on div "Insights" at bounding box center [38, 200] width 17 height 8
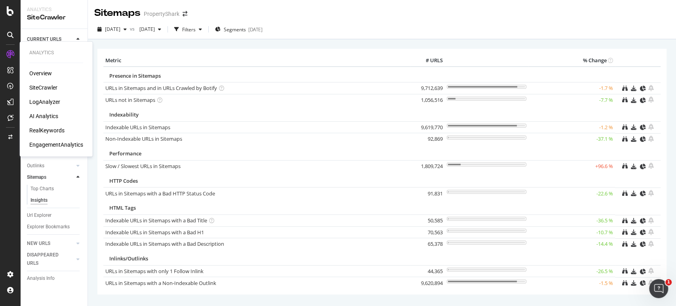
drag, startPoint x: 52, startPoint y: 131, endPoint x: 60, endPoint y: 135, distance: 9.2
click at [60, 128] on div "Overview SiteCrawler LogAnalyzer AI Analytics RealKeywords EngagementAnalytics" at bounding box center [56, 108] width 54 height 79
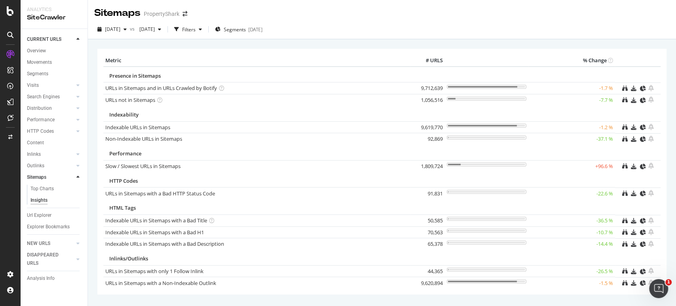
click at [95, 128] on div "Metric # URLS % Change Presence in Sitemaps URLs in Sitemaps and in URLs Crawle…" at bounding box center [381, 172] width 577 height 246
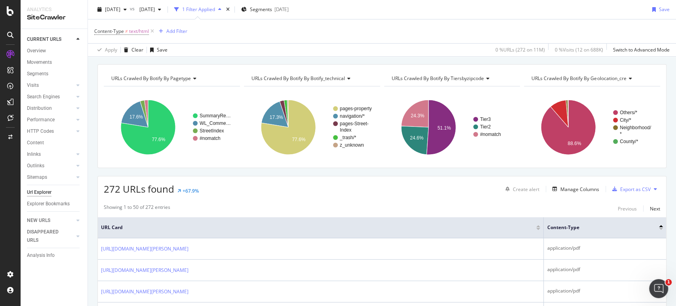
scroll to position [88, 0]
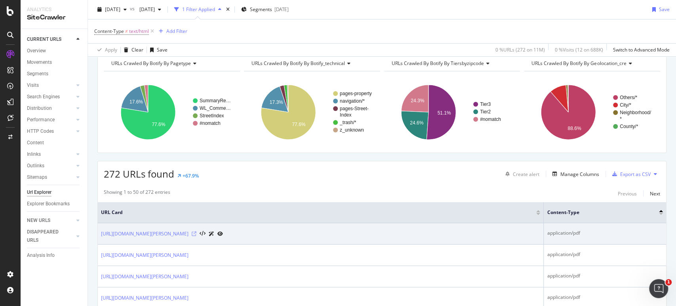
click at [196, 231] on icon at bounding box center [194, 233] width 5 height 5
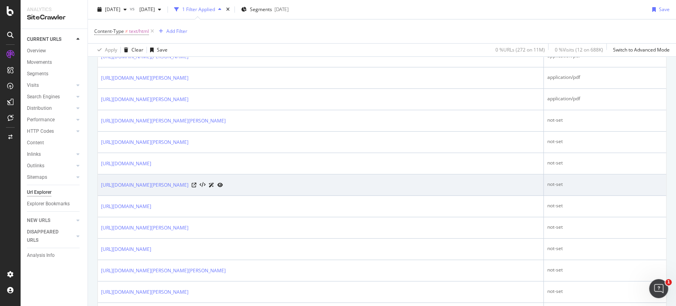
scroll to position [352, 0]
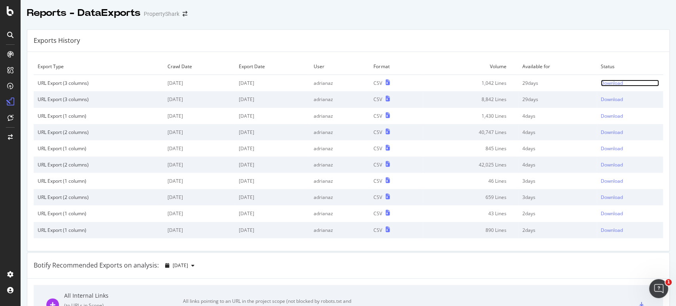
click at [601, 82] on div "Download" at bounding box center [612, 83] width 22 height 7
click at [601, 99] on div "Download" at bounding box center [612, 99] width 22 height 7
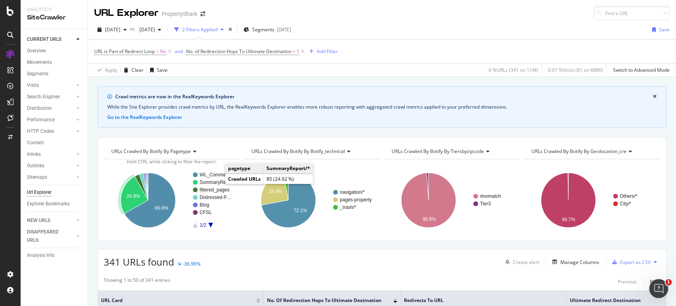
click at [215, 182] on rect "A chart." at bounding box center [216, 182] width 32 height 5
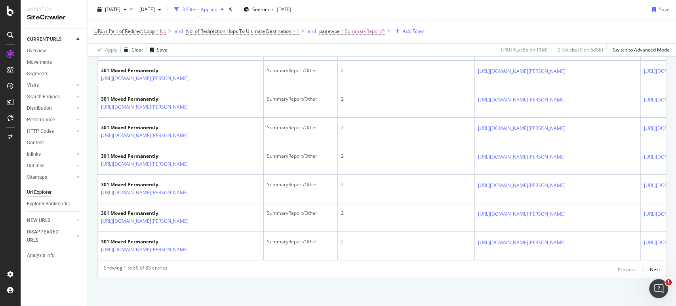
scroll to position [1657, 0]
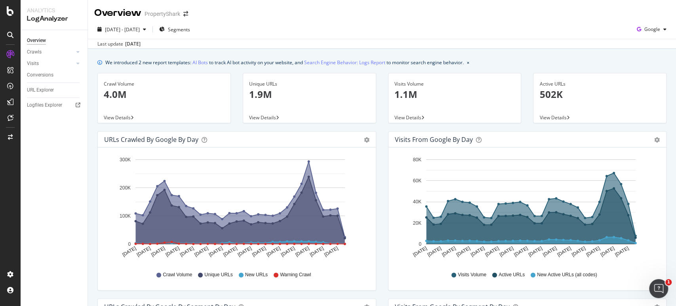
click at [382, 115] on div "Visits Volume 1.1M View Details" at bounding box center [454, 102] width 145 height 58
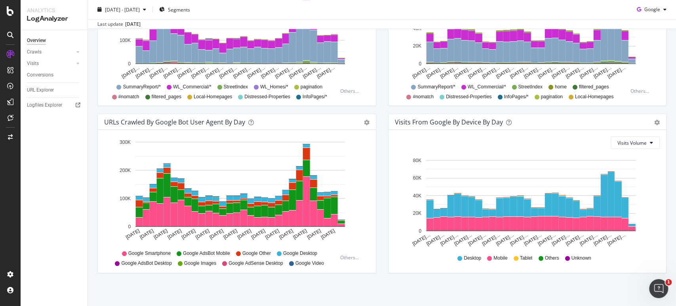
scroll to position [354, 0]
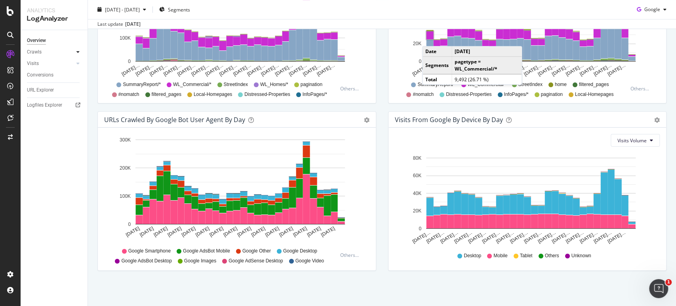
click at [77, 51] on icon at bounding box center [77, 52] width 3 height 5
click at [46, 65] on div "Daily Distribution" at bounding box center [48, 63] width 37 height 8
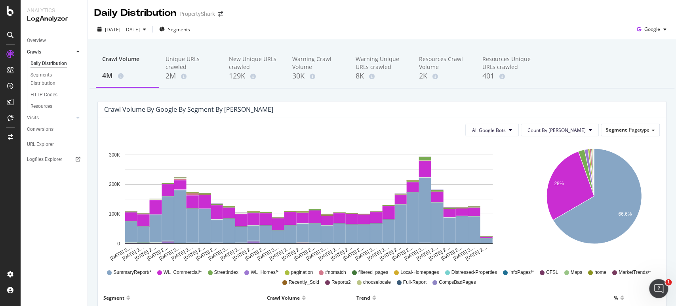
click at [158, 54] on div "Crawl Volume 4M" at bounding box center [127, 68] width 63 height 39
click at [156, 54] on div "Crawl Volume 4M" at bounding box center [127, 68] width 63 height 39
click at [179, 66] on div "Unique URLs crawled" at bounding box center [191, 63] width 51 height 16
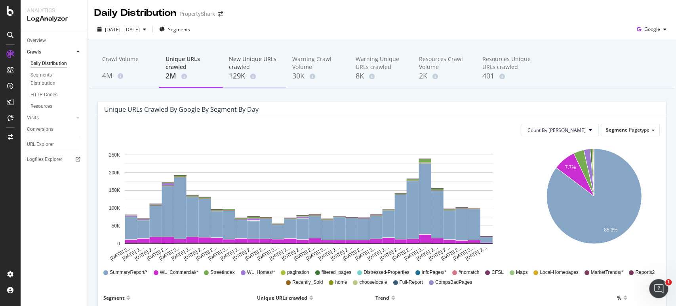
click at [248, 59] on div "New Unique URLs crawled" at bounding box center [254, 63] width 51 height 16
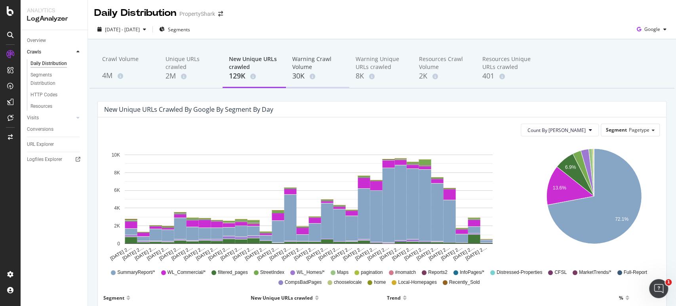
click at [300, 74] on div "30K" at bounding box center [317, 76] width 51 height 10
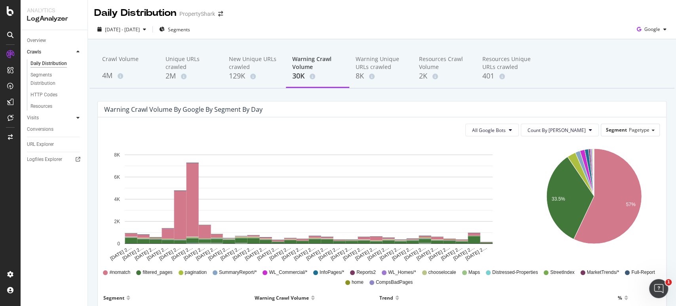
click at [77, 116] on icon at bounding box center [77, 117] width 3 height 5
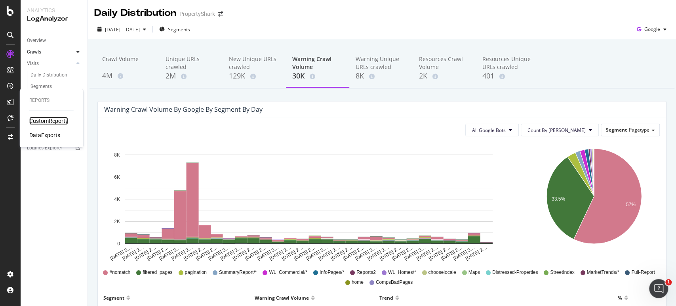
click at [52, 122] on div "CustomReports" at bounding box center [48, 121] width 39 height 8
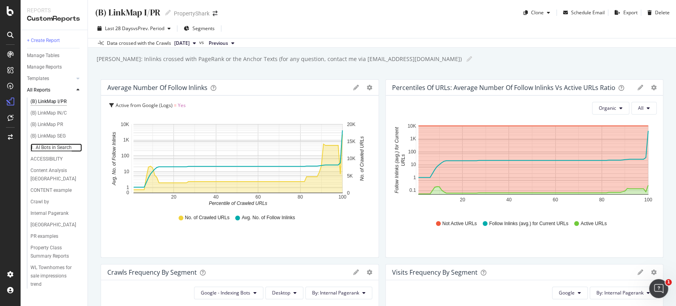
click at [65, 147] on div "1. AI Bots in Search" at bounding box center [50, 147] width 41 height 8
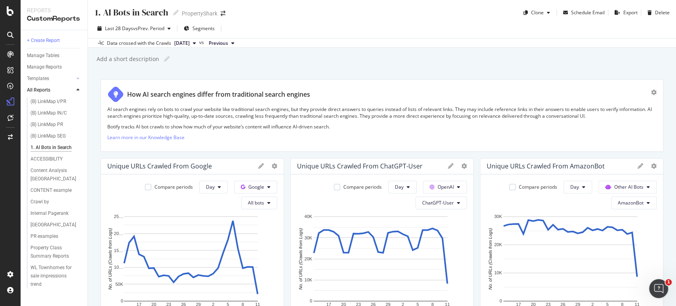
click at [421, 40] on div "Data crossed with the Crawls 2025 Sep. 22nd vs Previous" at bounding box center [382, 43] width 588 height 10
click at [426, 68] on div "1. AI Bots in Search 1. AI Bots in Search PropertyShark Clone Schedule Email Ex…" at bounding box center [382, 153] width 588 height 306
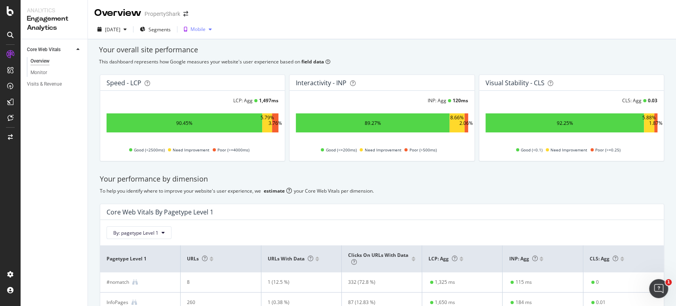
click at [206, 29] on div "Mobile" at bounding box center [198, 29] width 15 height 5
click at [219, 51] on div "Desktop" at bounding box center [220, 56] width 40 height 10
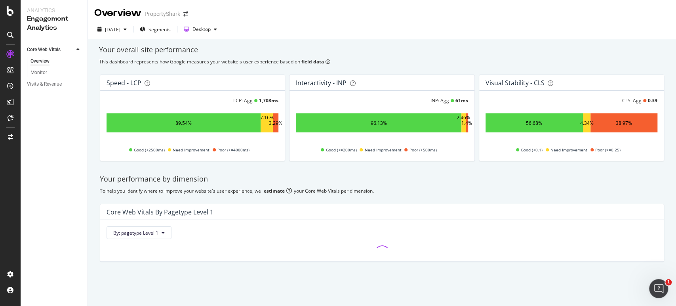
click at [621, 120] on div "38.97%" at bounding box center [624, 123] width 16 height 7
click at [609, 126] on div "38.97%" at bounding box center [624, 122] width 67 height 19
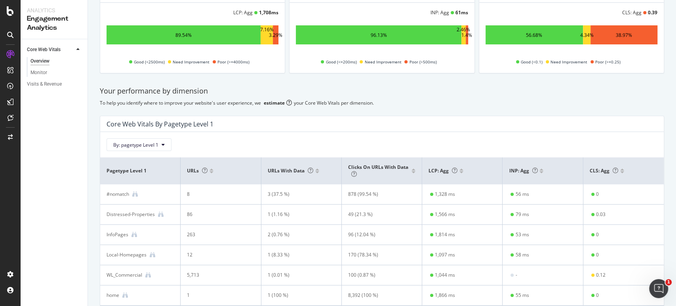
scroll to position [122, 0]
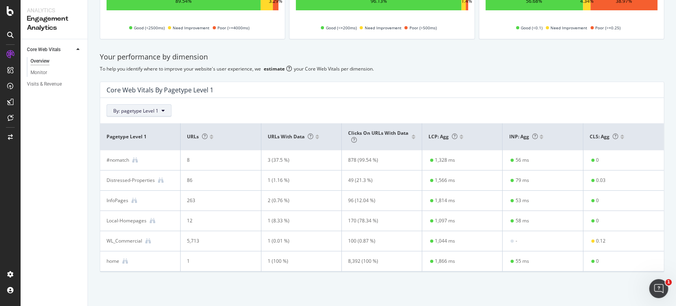
click at [150, 112] on span "By: pagetype Level 1" at bounding box center [135, 110] width 45 height 7
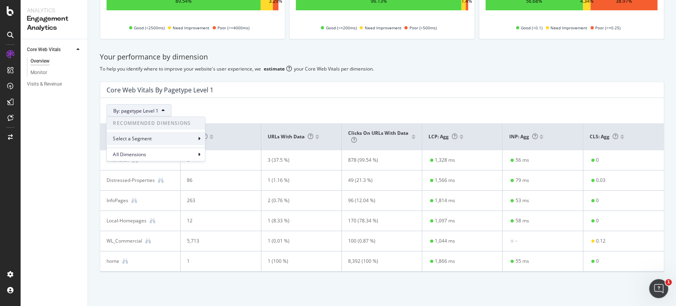
click at [158, 139] on div "Select a Segment" at bounding box center [156, 138] width 98 height 13
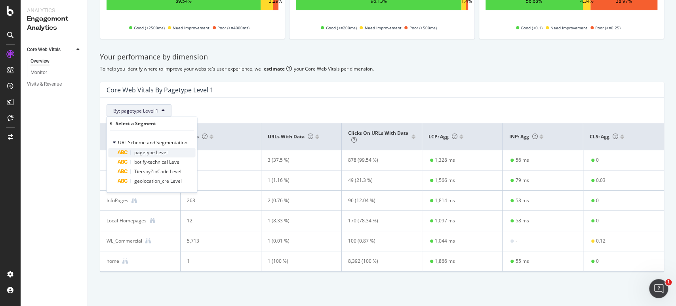
click at [156, 152] on span "pagetype Level" at bounding box center [150, 152] width 33 height 7
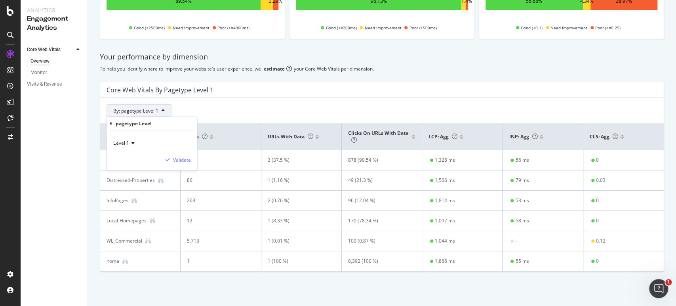
click at [130, 145] on icon at bounding box center [132, 143] width 6 height 5
click at [153, 160] on div "Validate" at bounding box center [150, 160] width 81 height 8
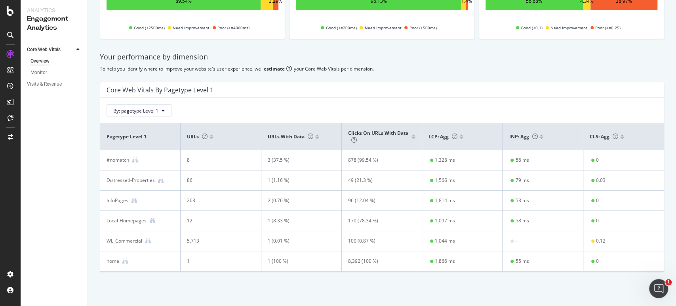
click at [198, 293] on div "Your overall site performance This dashboard represents how Google measures you…" at bounding box center [382, 111] width 588 height 389
click at [137, 105] on button "By: pagetype Level 1" at bounding box center [139, 110] width 65 height 13
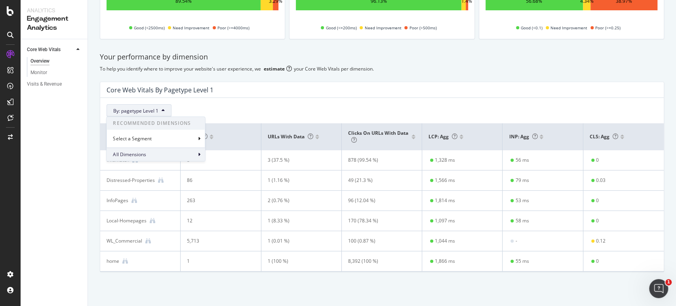
click at [142, 153] on span "All Dimensions" at bounding box center [129, 154] width 33 height 7
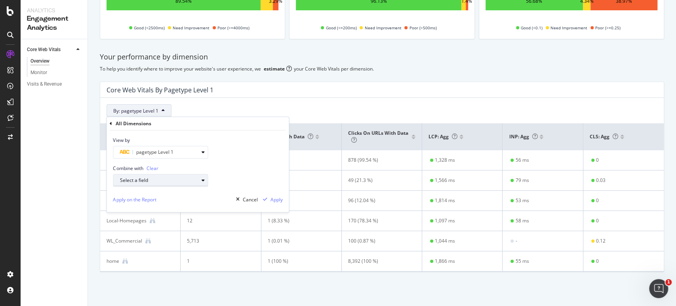
click at [162, 177] on div "Select a field" at bounding box center [164, 180] width 88 height 11
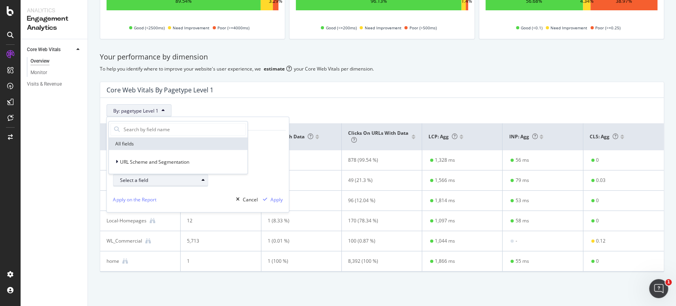
click at [162, 177] on div "Select a field" at bounding box center [164, 180] width 88 height 11
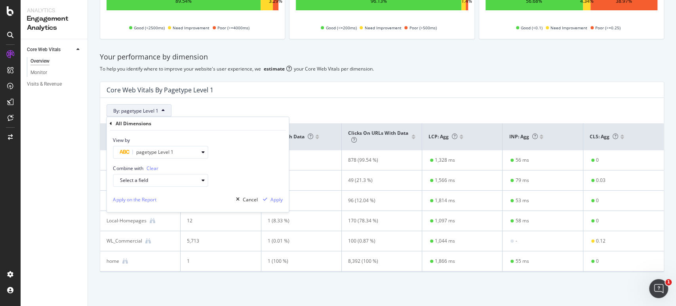
click at [168, 145] on div "View by pagetype Level 1" at bounding box center [160, 148] width 95 height 22
click at [171, 148] on div "pagetype Level 1" at bounding box center [159, 153] width 78 height 10
click at [149, 212] on div "Level 2" at bounding box center [159, 211] width 85 height 10
click at [271, 202] on div "Apply" at bounding box center [276, 199] width 12 height 7
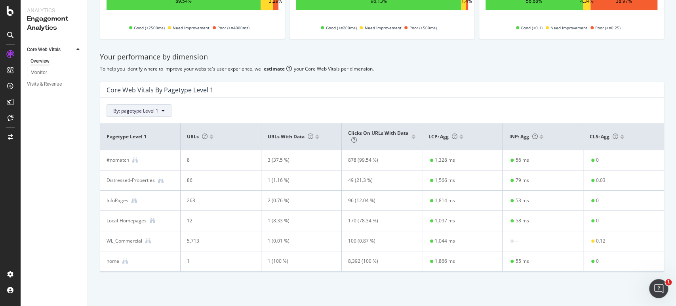
click at [135, 110] on span "By: pagetype Level 1" at bounding box center [135, 110] width 45 height 7
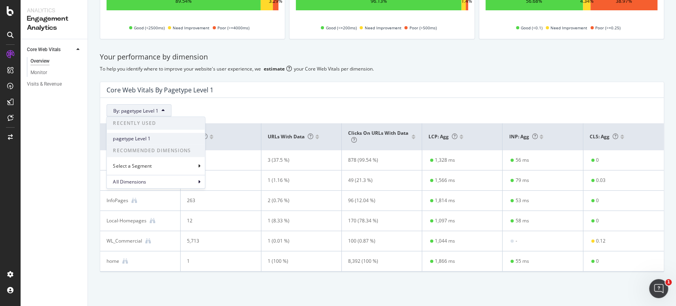
click at [166, 143] on div "pagetype Level 1" at bounding box center [156, 138] width 98 height 11
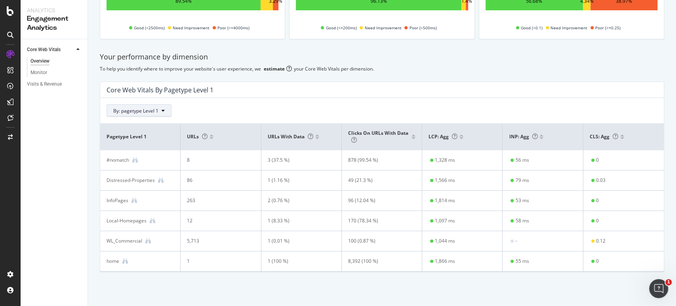
click at [166, 114] on button "By: pagetype Level 1" at bounding box center [139, 110] width 65 height 13
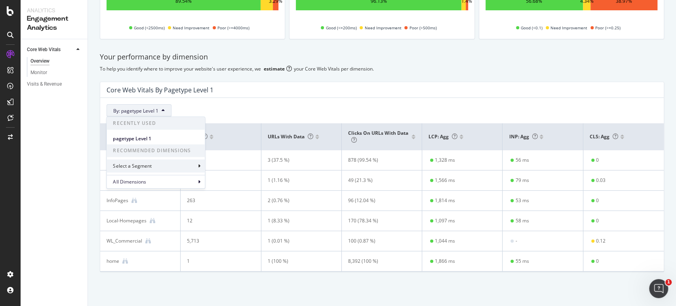
click at [168, 164] on div "Select a Segment" at bounding box center [156, 165] width 98 height 13
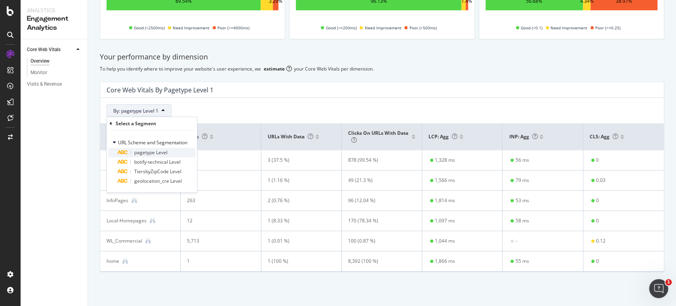
click at [152, 151] on span "pagetype Level" at bounding box center [150, 152] width 33 height 7
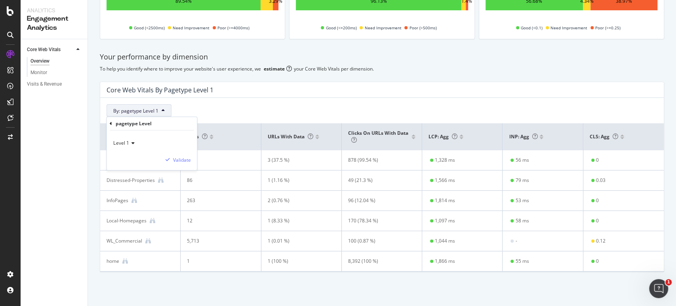
click at [128, 139] on div "Level 1" at bounding box center [152, 143] width 78 height 13
click at [133, 170] on div "Level 2" at bounding box center [157, 169] width 85 height 10
click at [175, 160] on div "Validate" at bounding box center [182, 159] width 18 height 7
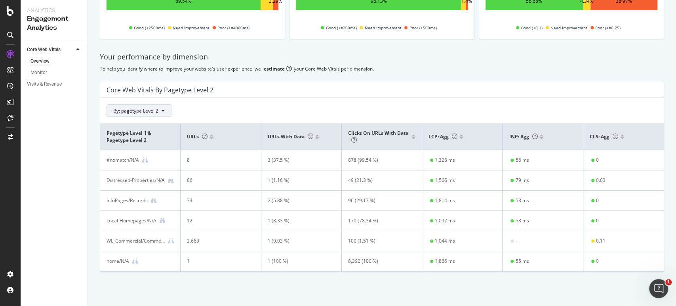
click at [152, 106] on button "By: pagetype Level 2" at bounding box center [139, 110] width 65 height 13
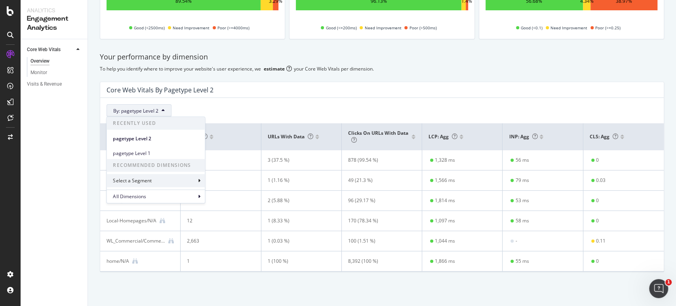
click at [147, 180] on div "Select a Segment" at bounding box center [133, 180] width 40 height 7
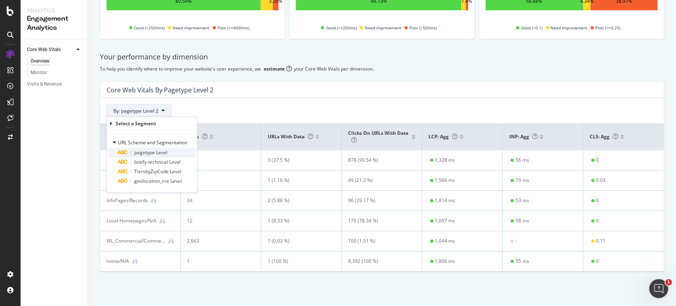
click at [147, 156] on div "pagetype Level" at bounding box center [157, 153] width 78 height 10
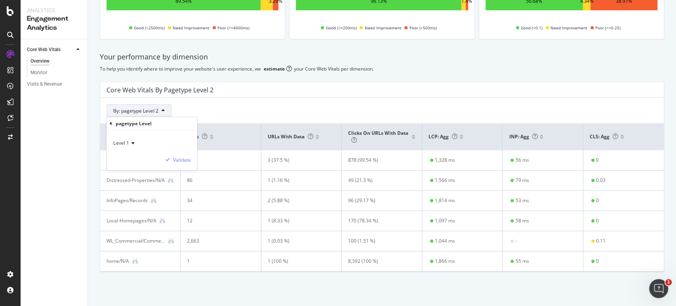
click at [131, 145] on icon at bounding box center [132, 143] width 6 height 5
click at [131, 178] on span "Level 3" at bounding box center [124, 180] width 15 height 7
click at [174, 157] on div "Validate" at bounding box center [182, 159] width 18 height 7
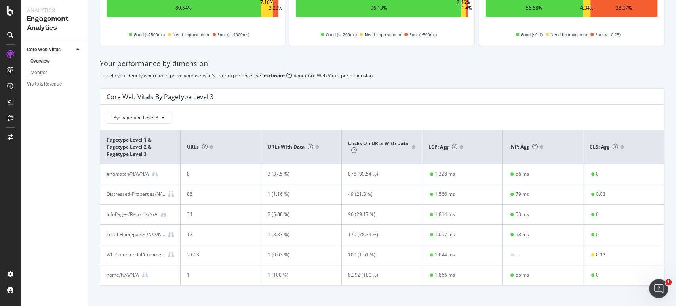
scroll to position [129, 0]
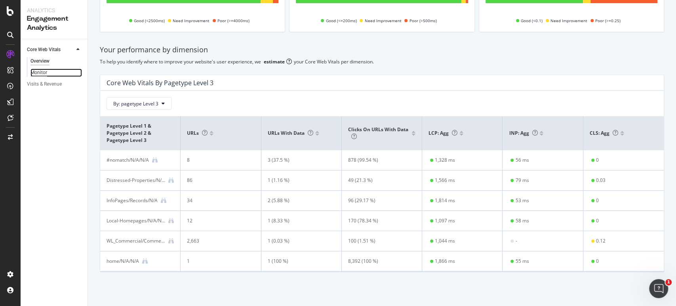
click at [46, 72] on div "Monitor" at bounding box center [38, 73] width 17 height 8
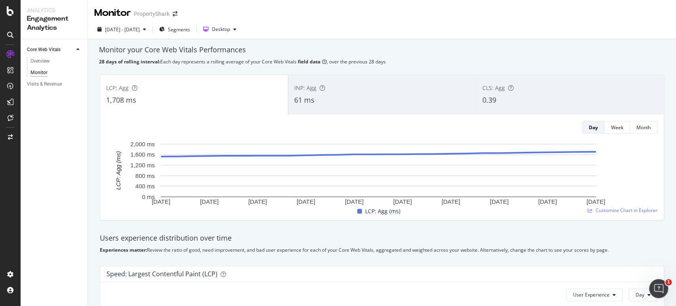
click at [525, 86] on div "CLS: Agg" at bounding box center [569, 88] width 175 height 8
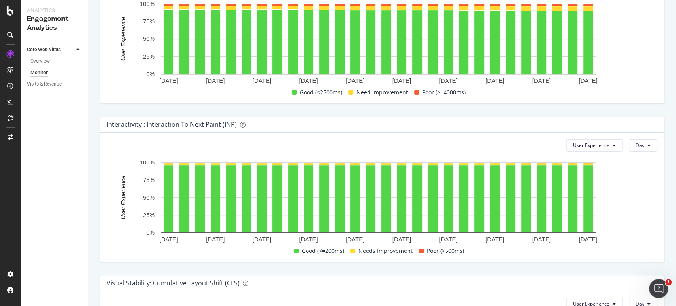
scroll to position [456, 0]
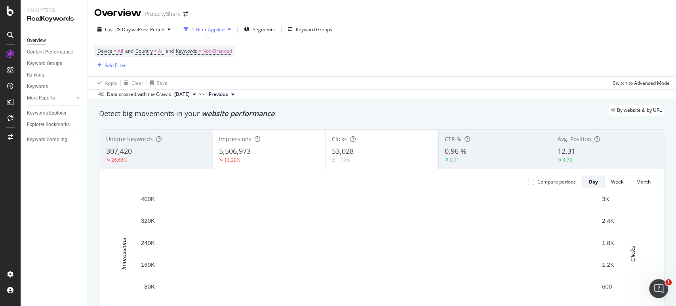
scroll to position [44, 0]
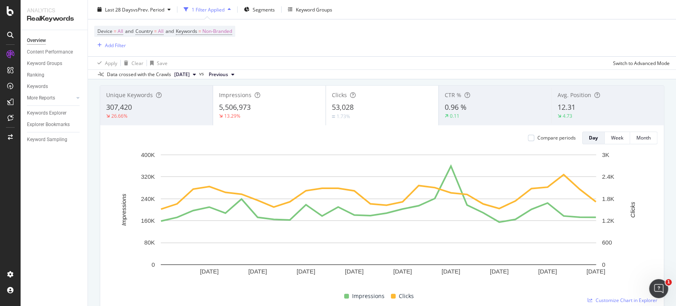
click at [458, 112] on div "0.11" at bounding box center [455, 115] width 20 height 7
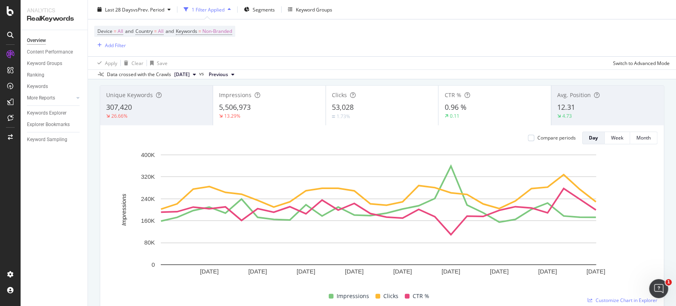
click at [578, 111] on div "12.31" at bounding box center [607, 107] width 101 height 10
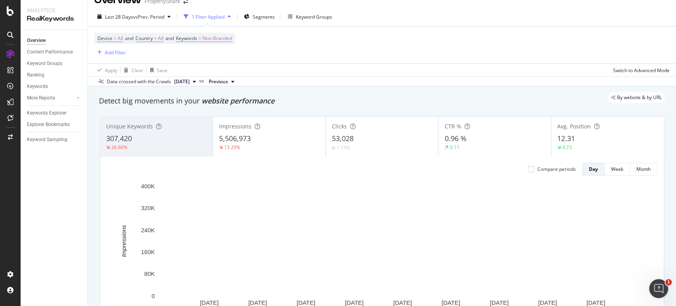
scroll to position [0, 0]
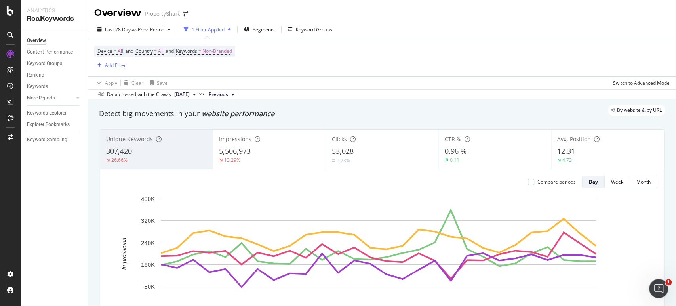
click at [146, 148] on div "307,420" at bounding box center [156, 151] width 101 height 10
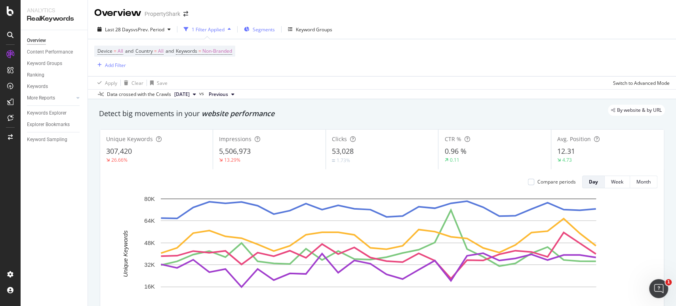
click at [265, 29] on span "Segments" at bounding box center [264, 29] width 22 height 7
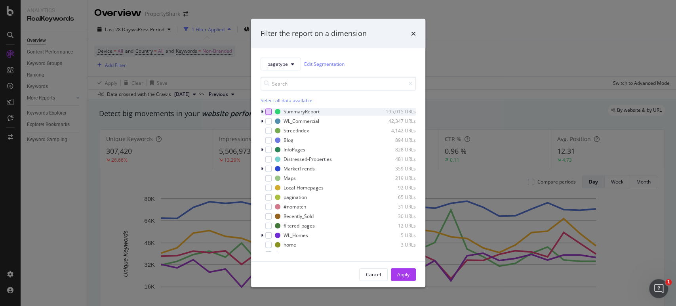
click at [269, 113] on div "modal" at bounding box center [268, 111] width 6 height 6
click at [409, 270] on div "Apply" at bounding box center [403, 274] width 12 height 12
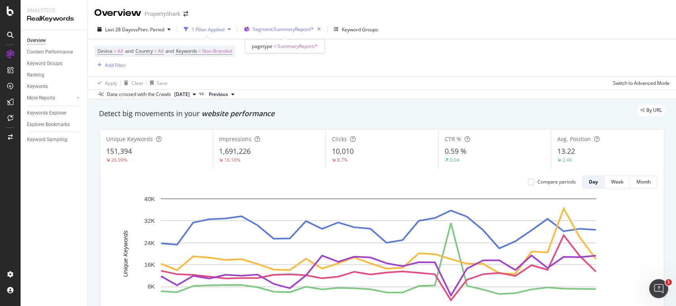
click at [263, 30] on span "Segment: SummaryReport/*" at bounding box center [283, 29] width 61 height 7
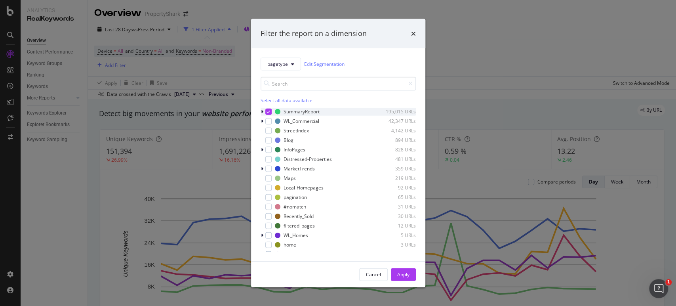
click at [267, 110] on icon "modal" at bounding box center [269, 111] width 4 height 4
click at [269, 124] on div "WL_Commercial 42,347 URLs" at bounding box center [338, 121] width 155 height 8
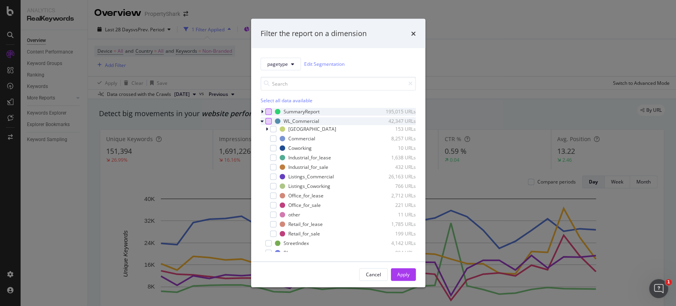
click at [266, 123] on div "modal" at bounding box center [268, 121] width 6 height 6
click at [263, 120] on div "modal" at bounding box center [263, 121] width 5 height 8
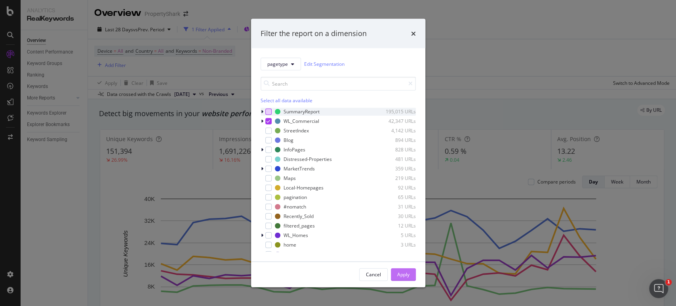
click at [403, 275] on div "Apply" at bounding box center [403, 274] width 12 height 12
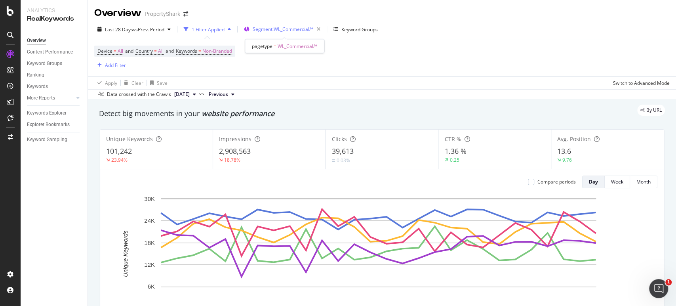
click at [274, 24] on div "Segment: WL_Commercial/*" at bounding box center [288, 29] width 71 height 11
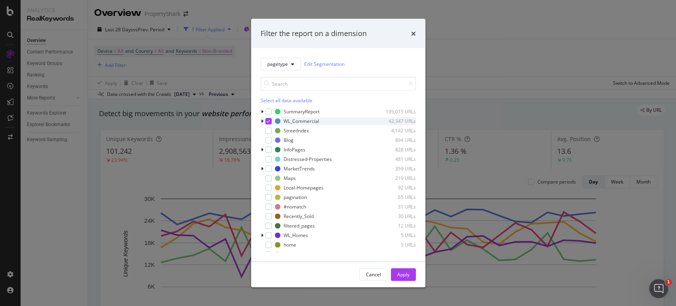
click at [271, 120] on div "modal" at bounding box center [268, 121] width 6 height 6
click at [269, 143] on div "modal" at bounding box center [268, 140] width 6 height 6
click at [410, 275] on button "Apply" at bounding box center [403, 274] width 25 height 13
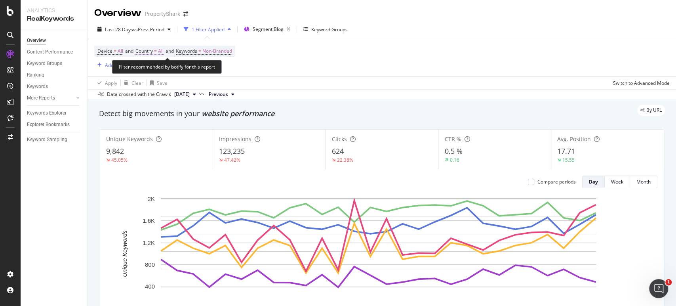
click at [163, 50] on span "All" at bounding box center [161, 51] width 6 height 11
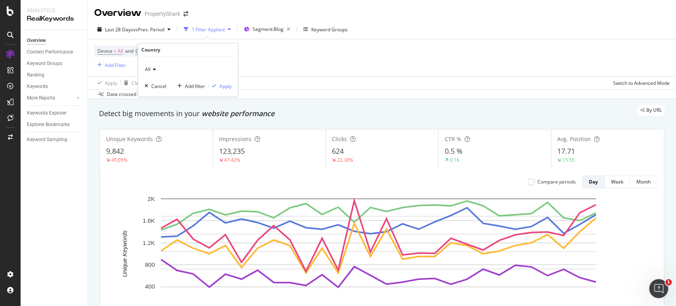
click at [145, 61] on div "All Cancel Add filter Apply" at bounding box center [188, 77] width 100 height 40
click at [152, 68] on icon at bounding box center [154, 69] width 6 height 5
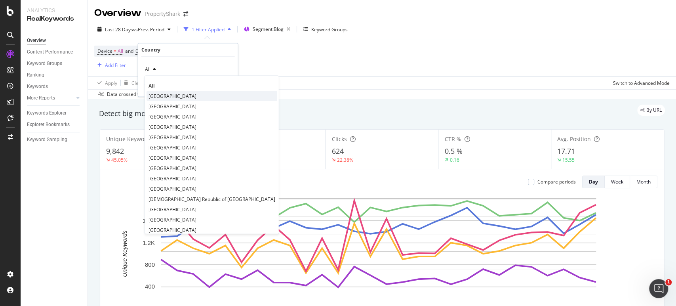
click at [162, 95] on span "[GEOGRAPHIC_DATA]" at bounding box center [173, 96] width 48 height 7
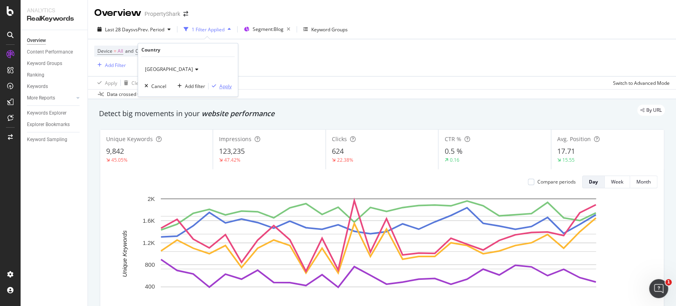
click at [226, 85] on div "Apply" at bounding box center [225, 86] width 12 height 7
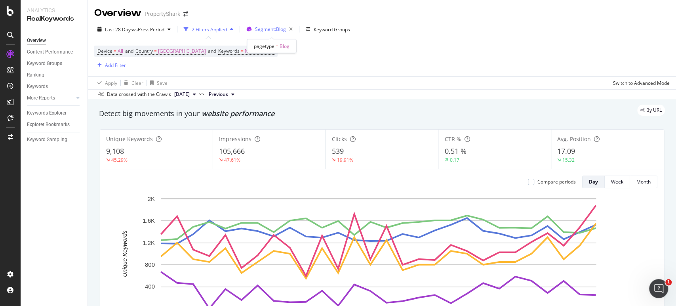
click at [263, 28] on span "Segment: Blog" at bounding box center [270, 29] width 31 height 7
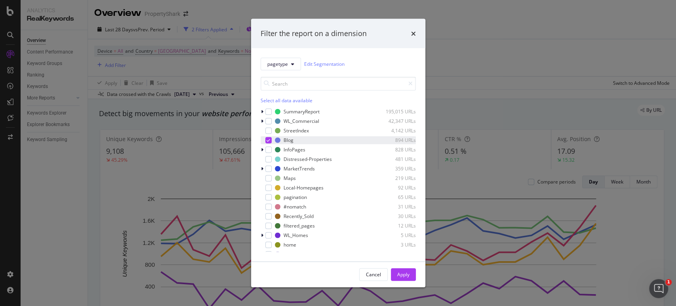
click at [270, 141] on div "modal" at bounding box center [268, 140] width 6 height 6
click at [267, 150] on div "modal" at bounding box center [268, 149] width 6 height 6
click at [392, 272] on button "Apply" at bounding box center [403, 274] width 25 height 13
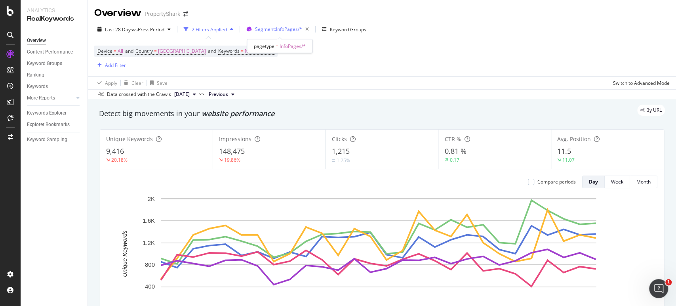
click at [287, 29] on span "Segment: InfoPages/*" at bounding box center [278, 29] width 47 height 7
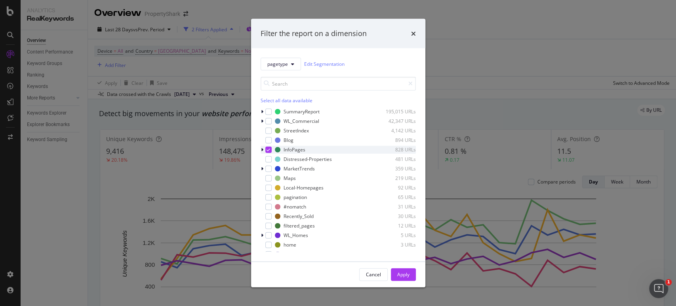
click at [269, 148] on icon "modal" at bounding box center [269, 149] width 4 height 4
click at [267, 111] on div "modal" at bounding box center [268, 111] width 6 height 6
click at [400, 270] on div "Apply" at bounding box center [403, 274] width 12 height 12
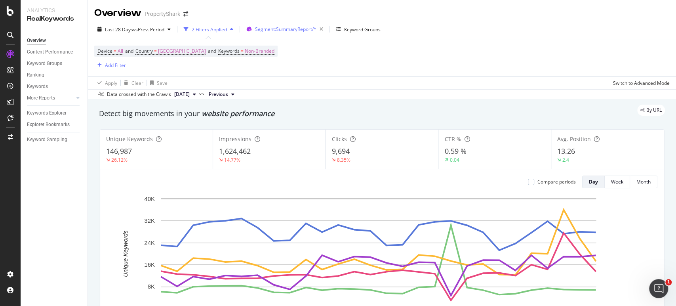
click at [297, 35] on button "Segment: SummaryReport/*" at bounding box center [284, 29] width 83 height 13
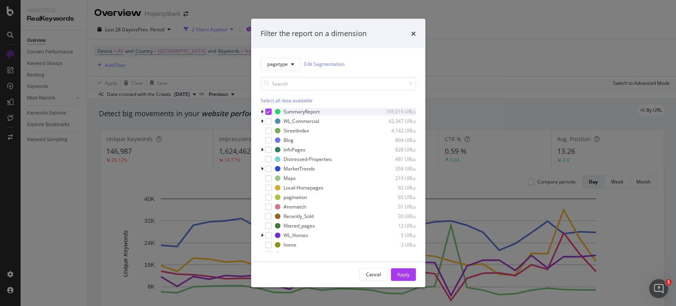
click at [265, 109] on div "modal" at bounding box center [268, 111] width 6 height 6
click at [269, 167] on div "modal" at bounding box center [268, 168] width 6 height 6
click at [403, 274] on div "Apply" at bounding box center [403, 274] width 12 height 7
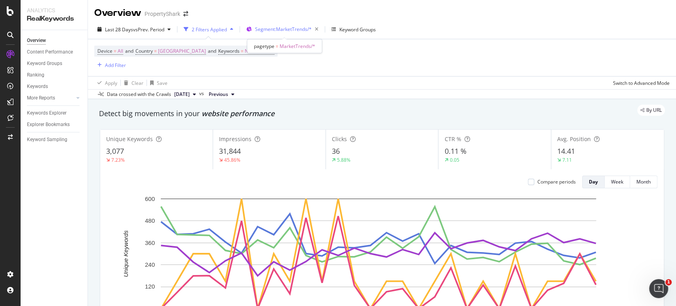
click at [265, 30] on span "Segment: MarketTrends/*" at bounding box center [283, 29] width 57 height 7
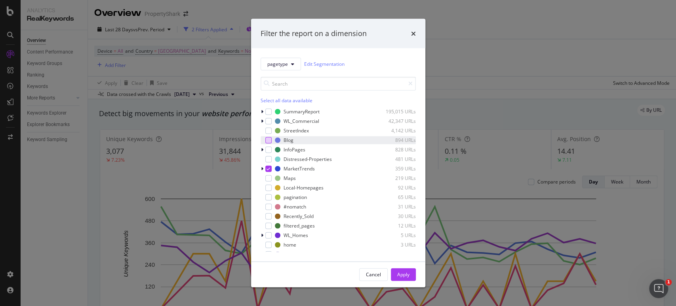
click at [265, 137] on div "modal" at bounding box center [268, 140] width 6 height 6
click at [271, 168] on div "modal" at bounding box center [268, 168] width 6 height 6
click at [399, 275] on div "Apply" at bounding box center [403, 274] width 12 height 7
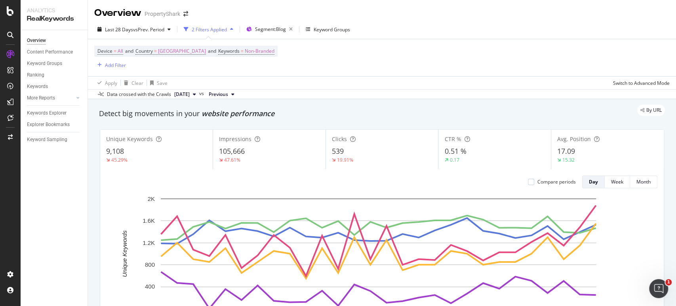
click at [440, 95] on div "Data crossed with the Crawls [DATE] vs Previous" at bounding box center [382, 94] width 588 height 10
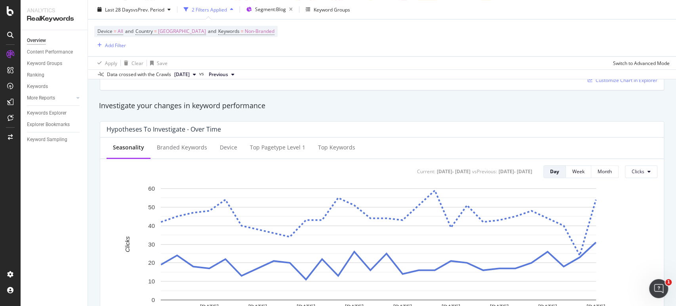
scroll to position [308, 0]
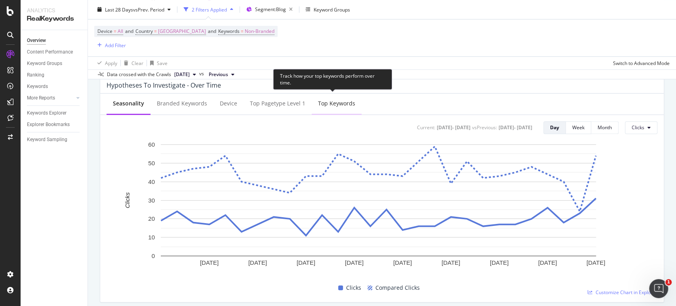
click at [318, 107] on div "Top Keywords" at bounding box center [337, 104] width 50 height 22
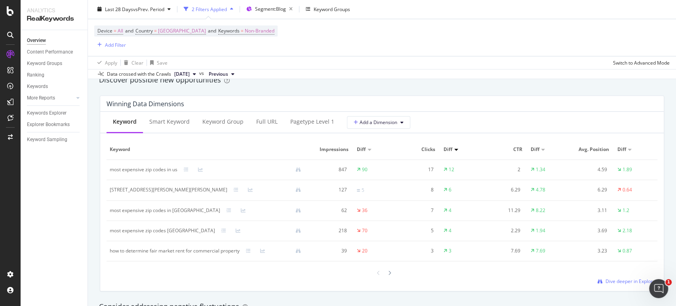
scroll to position [704, 0]
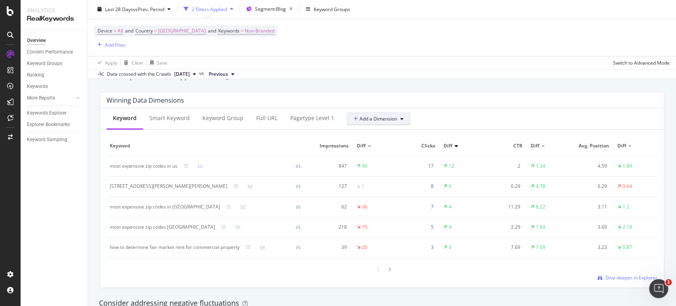
click at [384, 116] on span "Add a Dimension" at bounding box center [376, 118] width 44 height 7
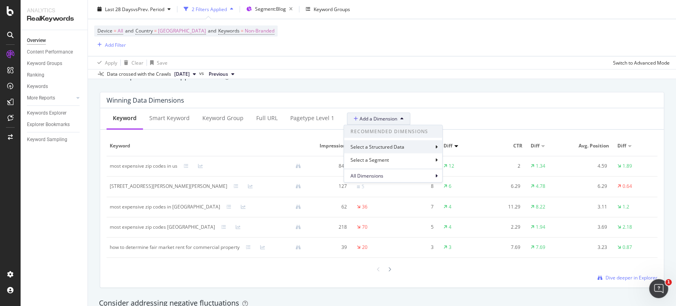
click at [389, 150] on div "Select a Structured Data" at bounding box center [393, 146] width 98 height 13
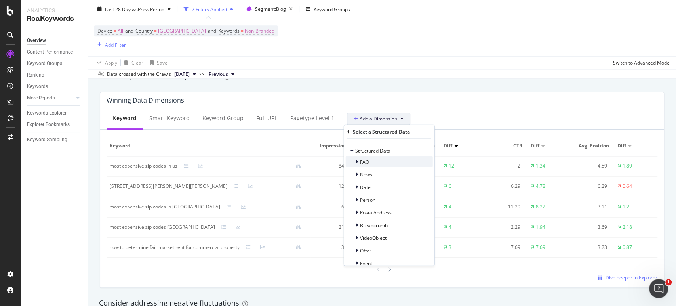
click at [356, 161] on icon at bounding box center [357, 161] width 2 height 5
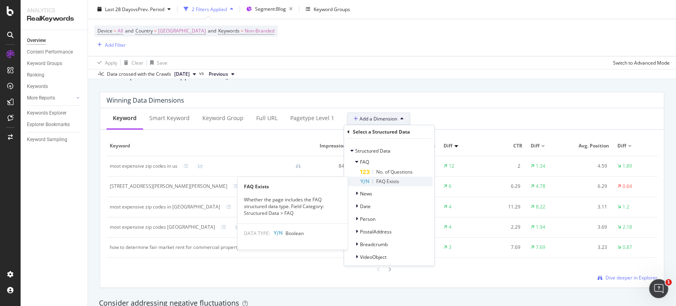
click at [377, 181] on span "FAQ Exists" at bounding box center [387, 181] width 23 height 7
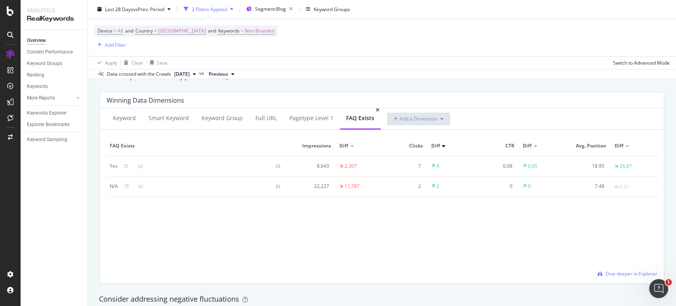
click at [367, 120] on div "FAQ Exists" at bounding box center [360, 118] width 28 height 8
click at [376, 110] on icon at bounding box center [378, 110] width 4 height 5
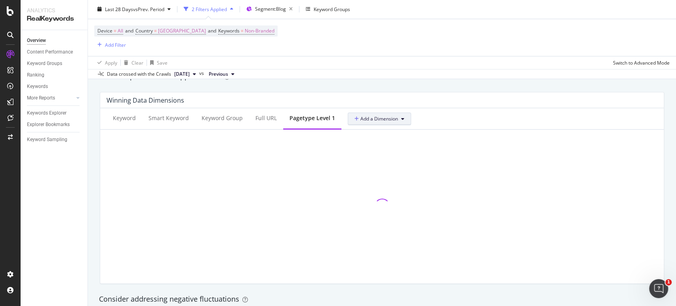
click at [375, 117] on span "Add a Dimension" at bounding box center [376, 118] width 44 height 7
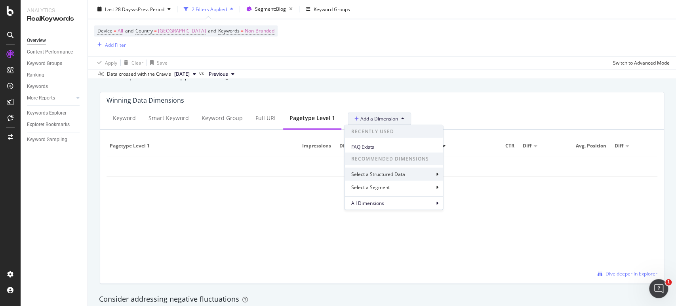
click at [379, 171] on div "Select a Structured Data" at bounding box center [378, 174] width 55 height 7
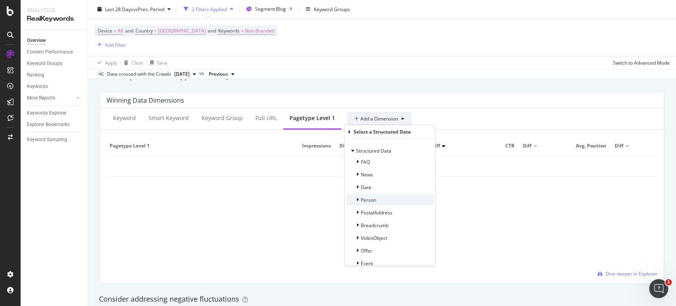
scroll to position [19, 0]
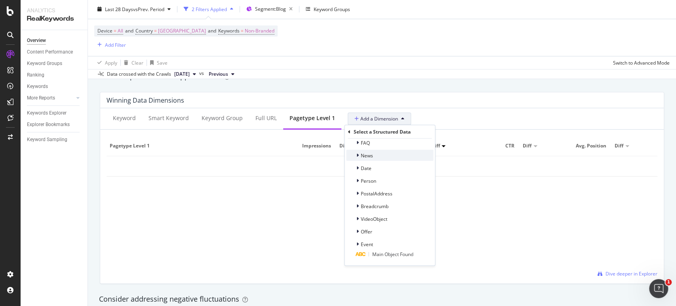
click at [359, 154] on div at bounding box center [358, 155] width 5 height 8
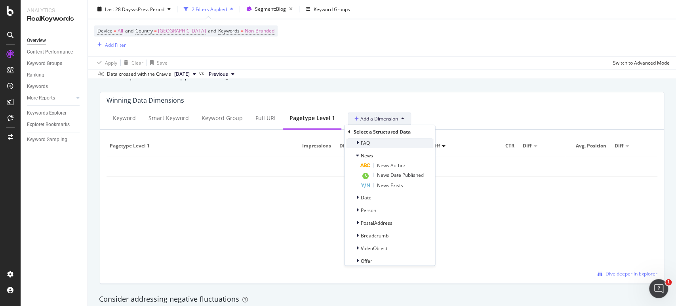
click at [357, 145] on div at bounding box center [358, 143] width 5 height 8
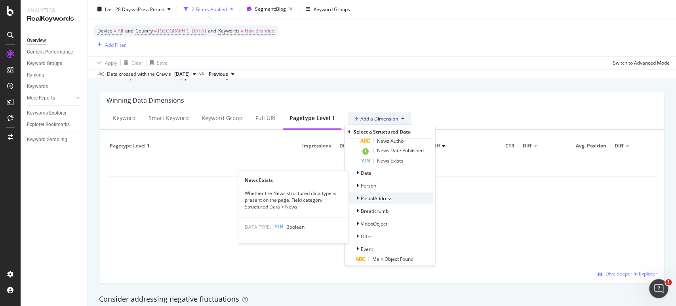
scroll to position [67, 0]
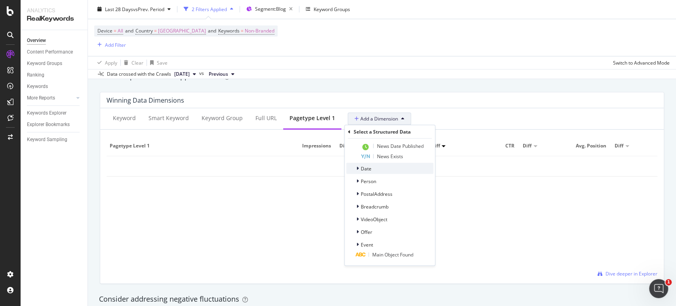
click at [356, 169] on icon at bounding box center [357, 168] width 2 height 5
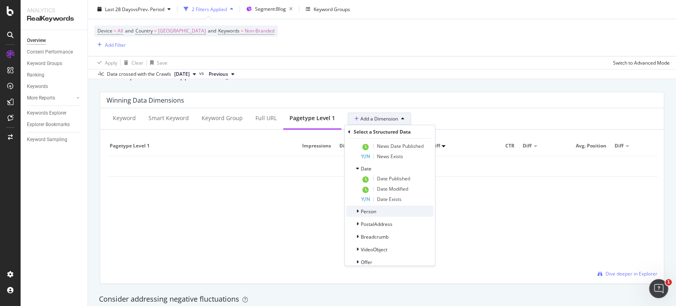
click at [356, 211] on icon at bounding box center [357, 211] width 2 height 5
click at [360, 250] on div at bounding box center [358, 252] width 5 height 8
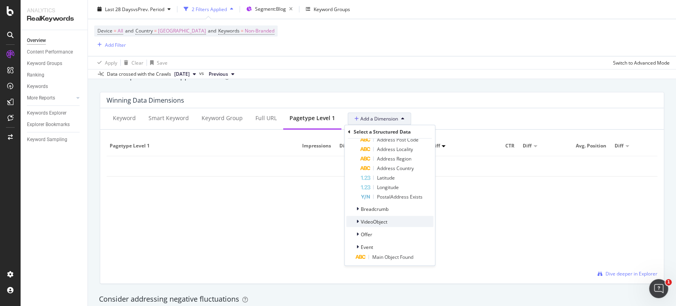
scroll to position [202, 0]
click at [358, 206] on icon at bounding box center [357, 206] width 2 height 5
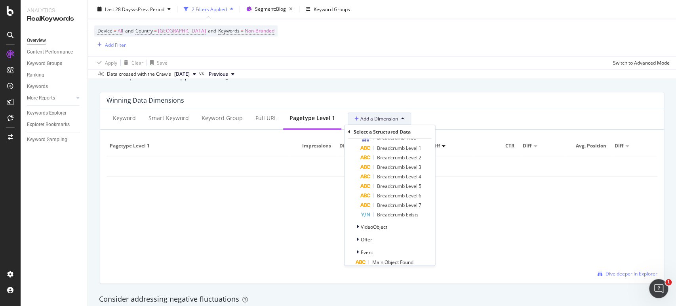
scroll to position [298, 0]
click at [358, 217] on icon at bounding box center [357, 218] width 2 height 5
click at [358, 229] on div at bounding box center [358, 232] width 5 height 8
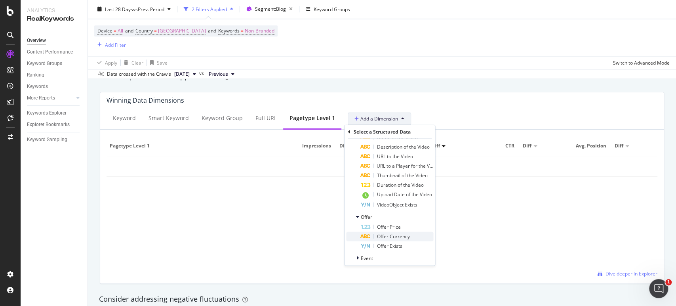
scroll to position [403, 0]
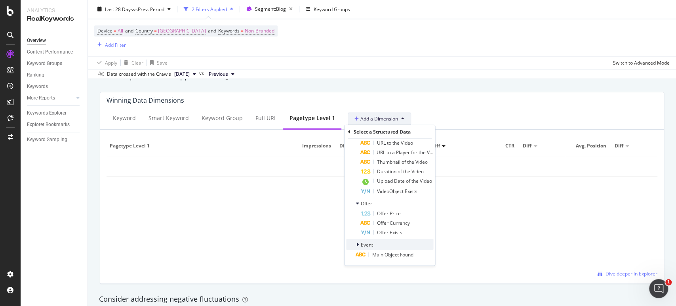
click at [357, 242] on icon at bounding box center [357, 244] width 2 height 5
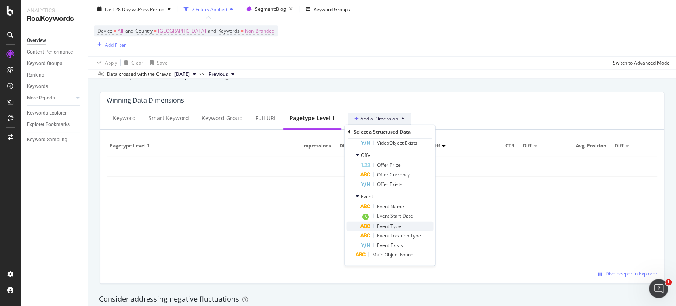
scroll to position [452, 0]
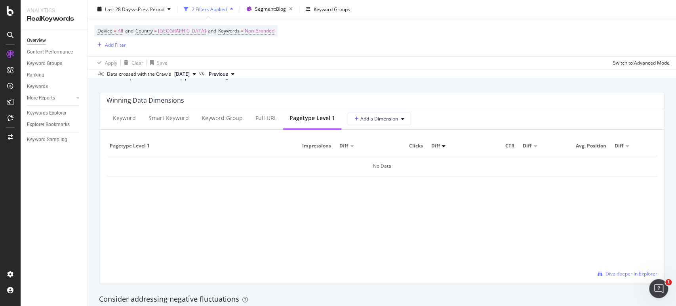
click at [471, 208] on div "pagetype Level 1 Impressions Diff Clicks Diff CTR Diff Avg. Position Diff No Da…" at bounding box center [382, 206] width 551 height 141
click at [130, 125] on div "Keyword" at bounding box center [125, 119] width 36 height 22
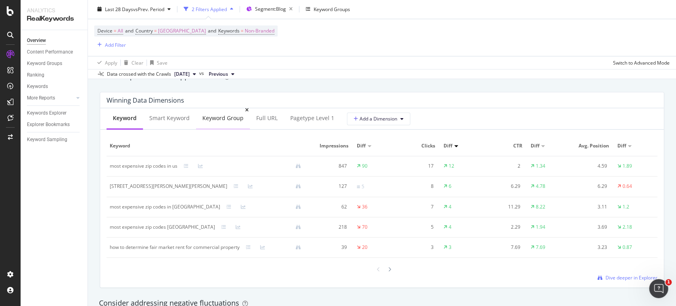
click at [209, 121] on div "Keyword Group" at bounding box center [222, 118] width 41 height 8
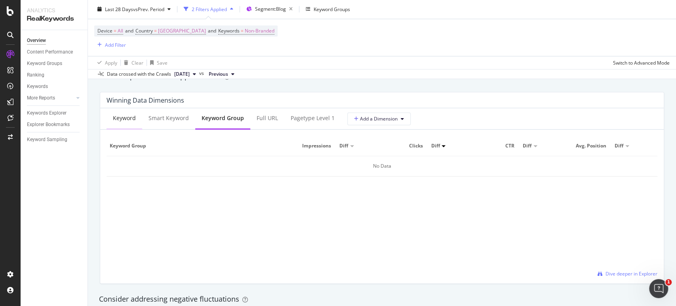
click at [133, 125] on div "Keyword" at bounding box center [125, 119] width 36 height 22
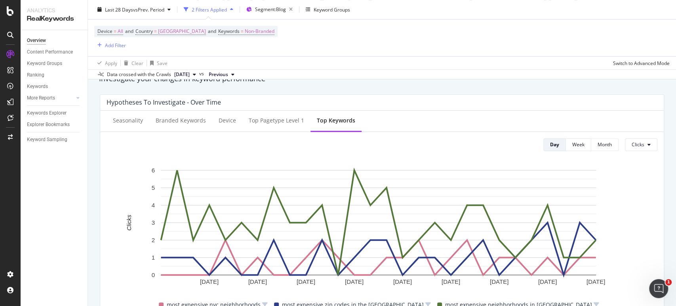
scroll to position [288, 0]
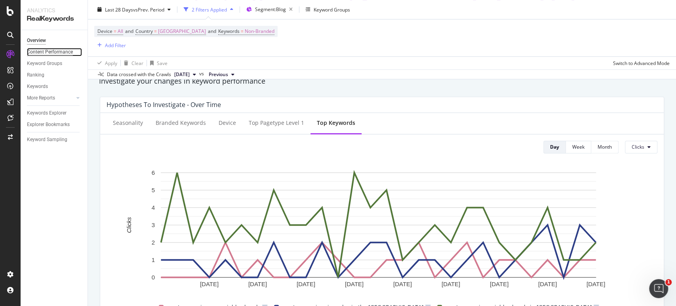
click at [46, 51] on div "Content Performance" at bounding box center [50, 52] width 46 height 8
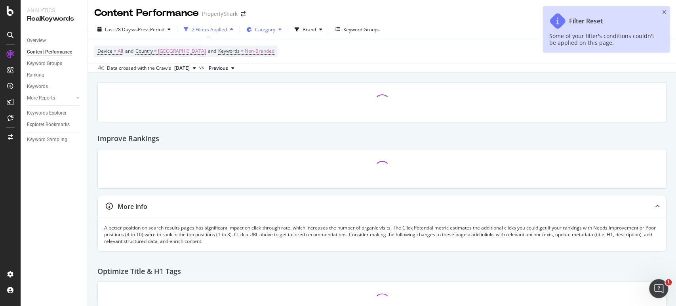
click at [269, 32] on span "Category" at bounding box center [265, 29] width 20 height 7
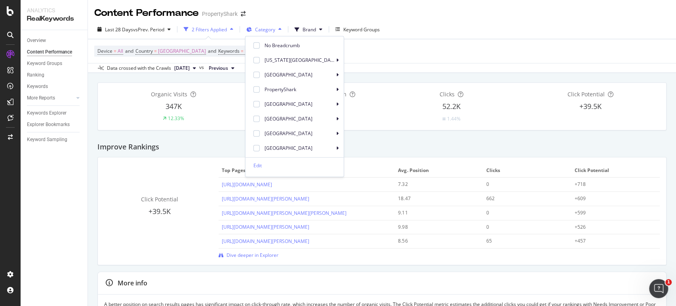
click at [269, 32] on span "Category" at bounding box center [265, 29] width 20 height 7
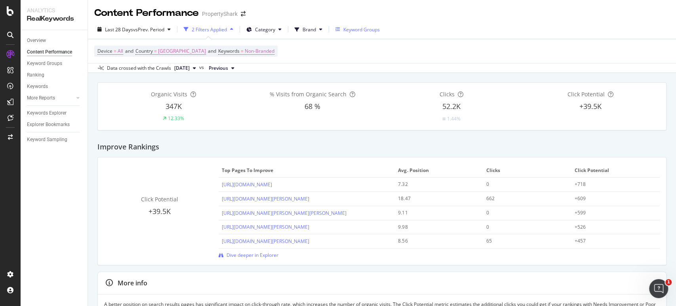
click at [351, 34] on div "Keyword Groups" at bounding box center [357, 29] width 44 height 12
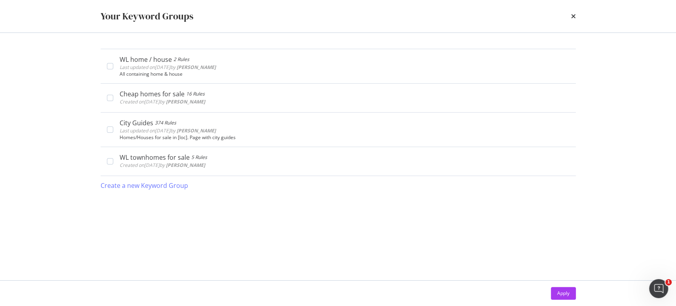
click at [470, 205] on div "WL home / house 2 Rules Last updated on [DATE] by [PERSON_NAME] Edit Delete All…" at bounding box center [338, 156] width 475 height 215
click at [572, 15] on icon "times" at bounding box center [573, 16] width 5 height 6
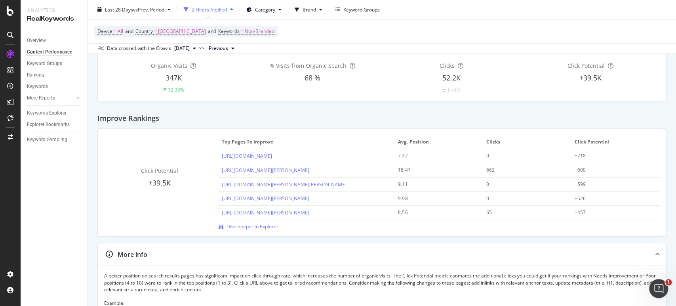
scroll to position [44, 0]
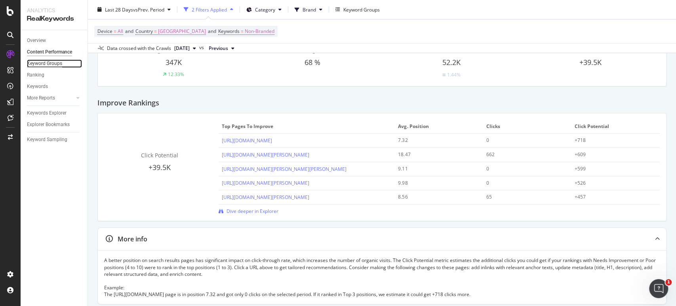
click at [38, 62] on div "Keyword Groups" at bounding box center [44, 63] width 35 height 8
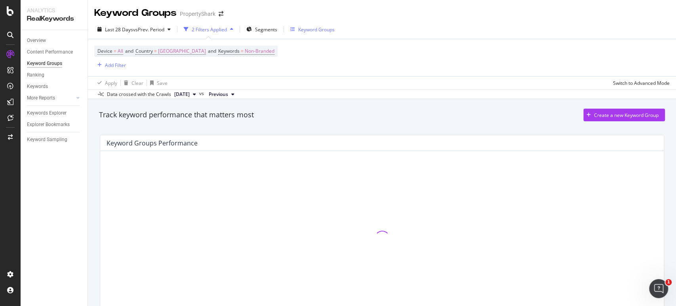
click at [305, 29] on div "Keyword Groups" at bounding box center [316, 29] width 36 height 7
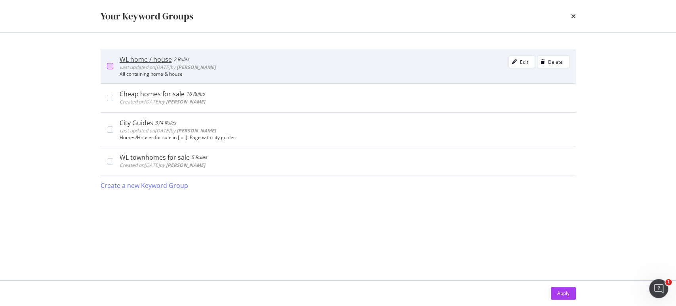
click at [111, 63] on div "modal" at bounding box center [110, 66] width 6 height 6
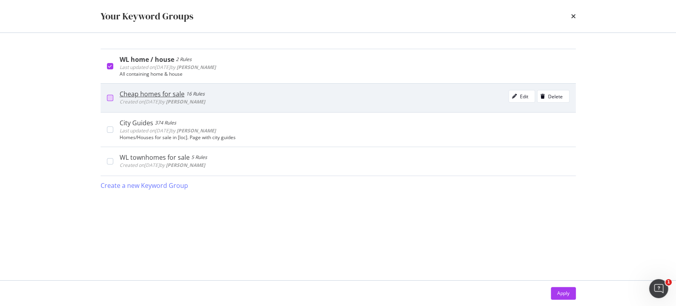
click at [112, 95] on div "modal" at bounding box center [110, 98] width 6 height 6
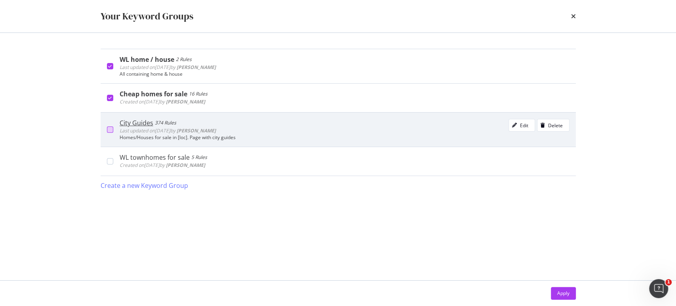
click at [111, 130] on div "modal" at bounding box center [110, 129] width 6 height 6
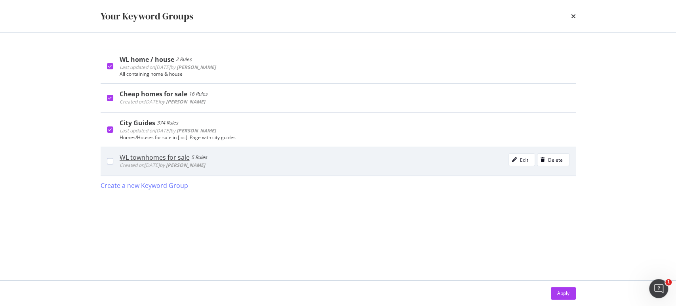
click at [108, 164] on div "WL townhomes for sale 5 Rules Created on [DATE] by [PERSON_NAME]" at bounding box center [338, 161] width 475 height 29
click at [553, 159] on div "Delete" at bounding box center [555, 159] width 15 height 7
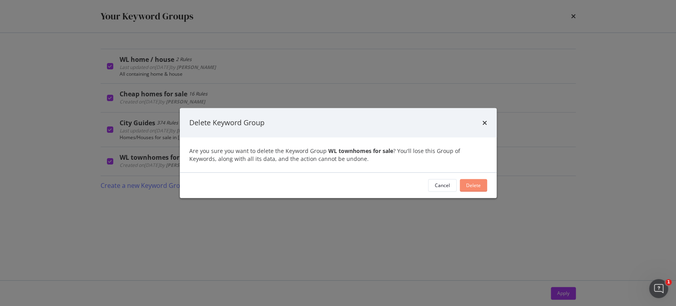
click at [460, 186] on button "Delete" at bounding box center [473, 185] width 27 height 13
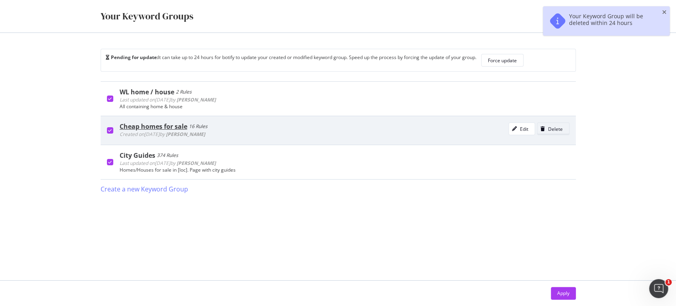
click at [549, 127] on div "Delete" at bounding box center [555, 129] width 15 height 7
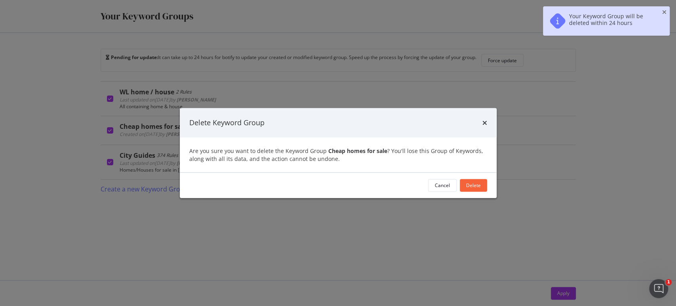
click at [481, 121] on div "Delete Keyword Group" at bounding box center [338, 123] width 298 height 10
click at [484, 122] on icon "times" at bounding box center [484, 122] width 5 height 6
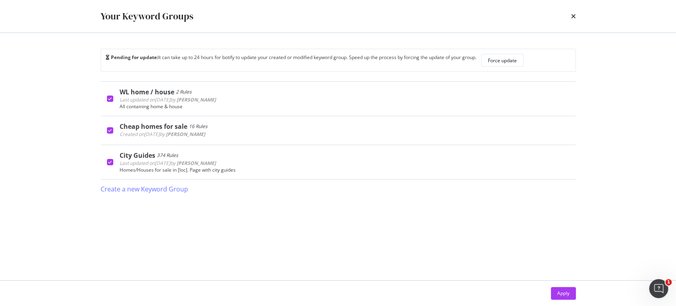
click at [401, 197] on div "WL home / house 2 Rules Last updated on [DATE] by [PERSON_NAME] Edit Delete All…" at bounding box center [338, 172] width 475 height 183
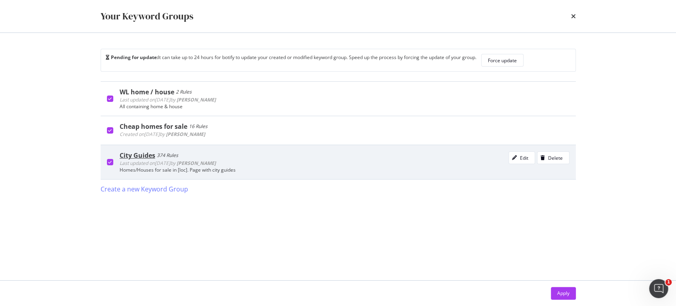
click at [109, 163] on icon "modal" at bounding box center [110, 162] width 4 height 4
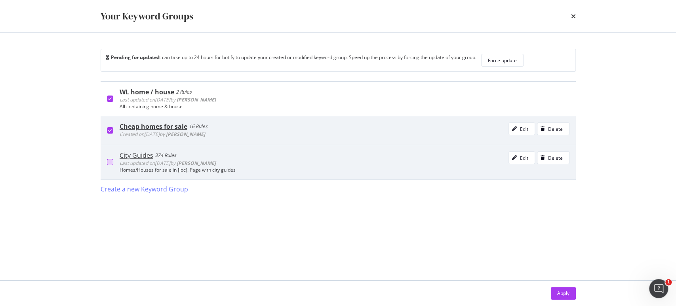
click at [107, 128] on div "modal" at bounding box center [110, 130] width 6 height 6
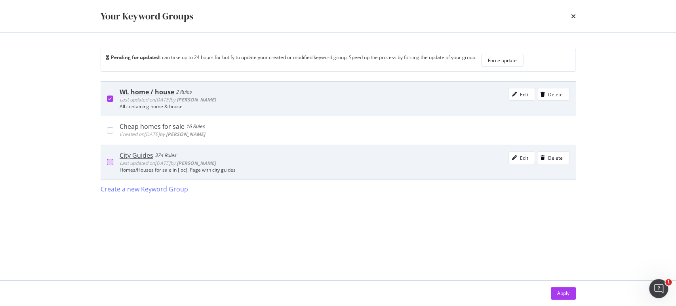
click at [109, 98] on icon "modal" at bounding box center [110, 99] width 4 height 4
click at [552, 95] on div "Delete" at bounding box center [555, 94] width 15 height 7
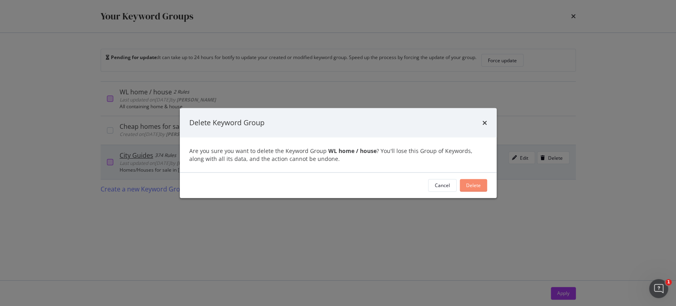
click at [472, 185] on div "Delete" at bounding box center [473, 185] width 15 height 7
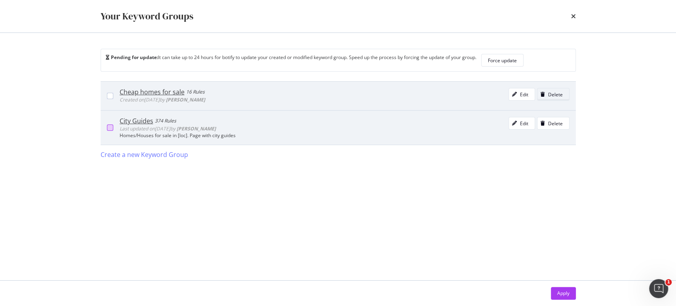
click at [557, 93] on div "Delete" at bounding box center [555, 94] width 15 height 7
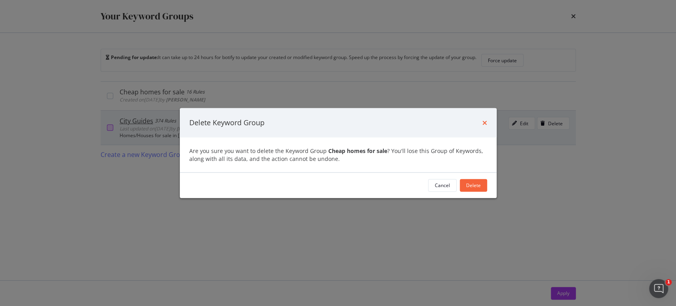
click at [482, 122] on icon "times" at bounding box center [484, 122] width 5 height 6
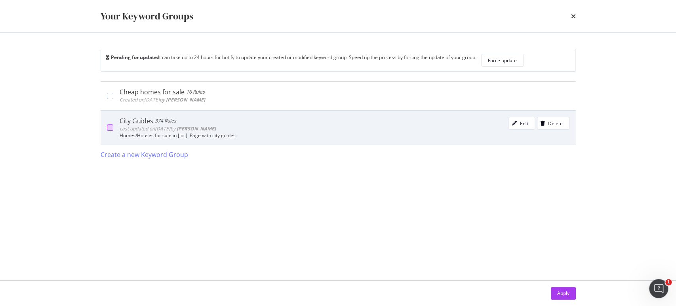
click at [575, 10] on div "times" at bounding box center [573, 16] width 5 height 13
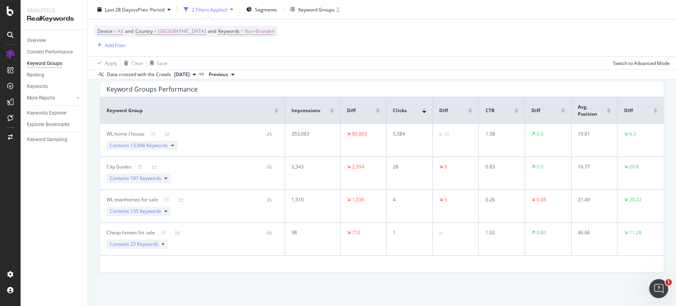
scroll to position [54, 0]
click at [38, 77] on div "Ranking" at bounding box center [35, 75] width 17 height 8
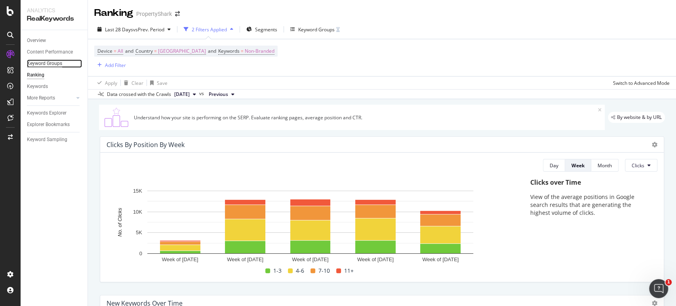
click at [50, 65] on div "Keyword Groups" at bounding box center [44, 63] width 35 height 8
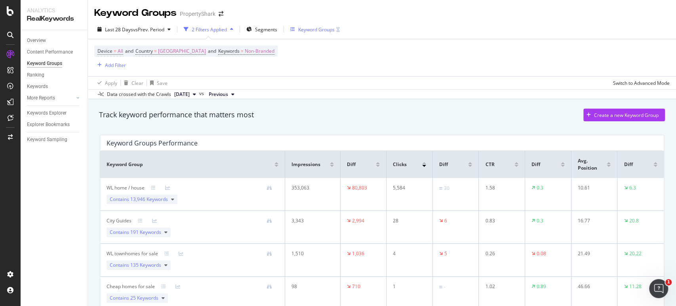
click at [301, 24] on div "Keyword Groups" at bounding box center [315, 29] width 50 height 12
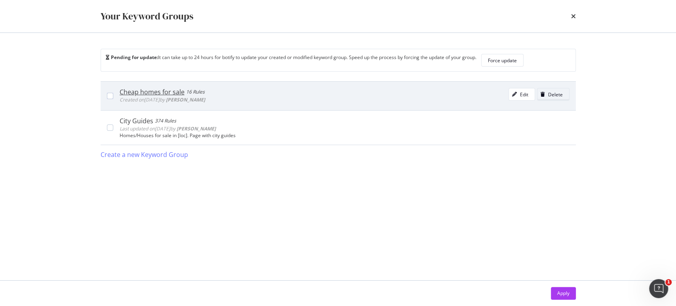
click at [558, 91] on div "Delete" at bounding box center [555, 94] width 15 height 7
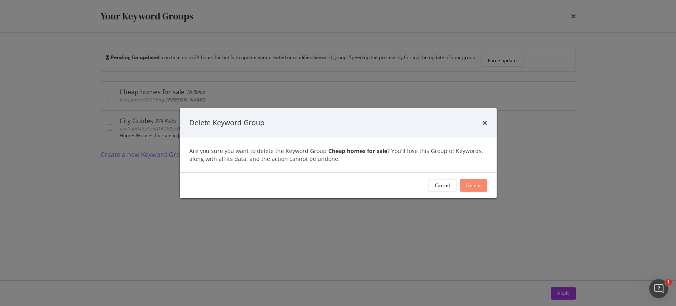
click at [475, 183] on div "Delete" at bounding box center [473, 185] width 15 height 7
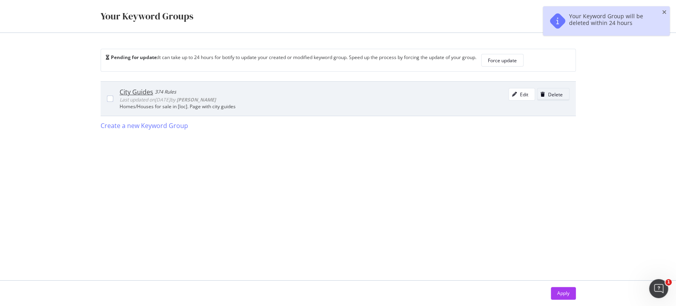
click at [558, 96] on div "Delete" at bounding box center [555, 94] width 15 height 7
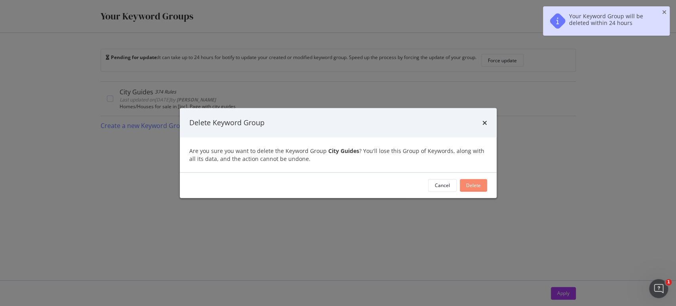
click at [476, 182] on div "Delete" at bounding box center [473, 185] width 15 height 7
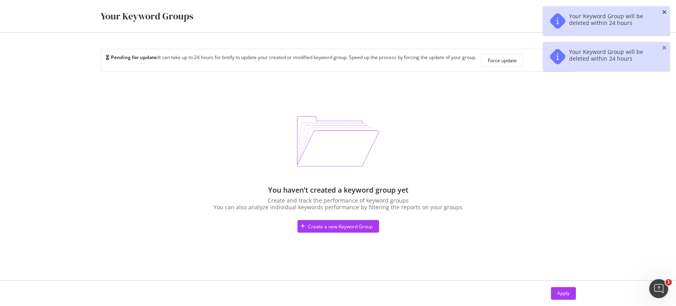
click at [608, 11] on icon "close toast" at bounding box center [664, 13] width 4 height 6
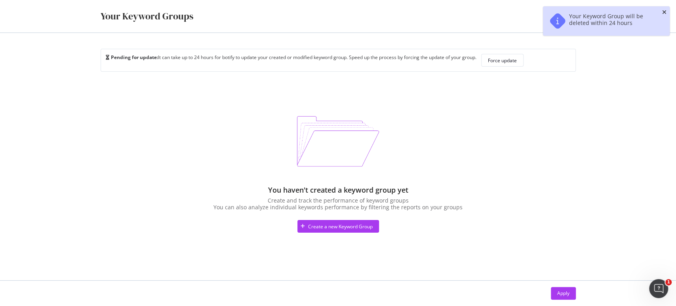
click at [608, 12] on icon "close toast" at bounding box center [664, 13] width 4 height 6
